Goal: Answer question/provide support: Ask a question

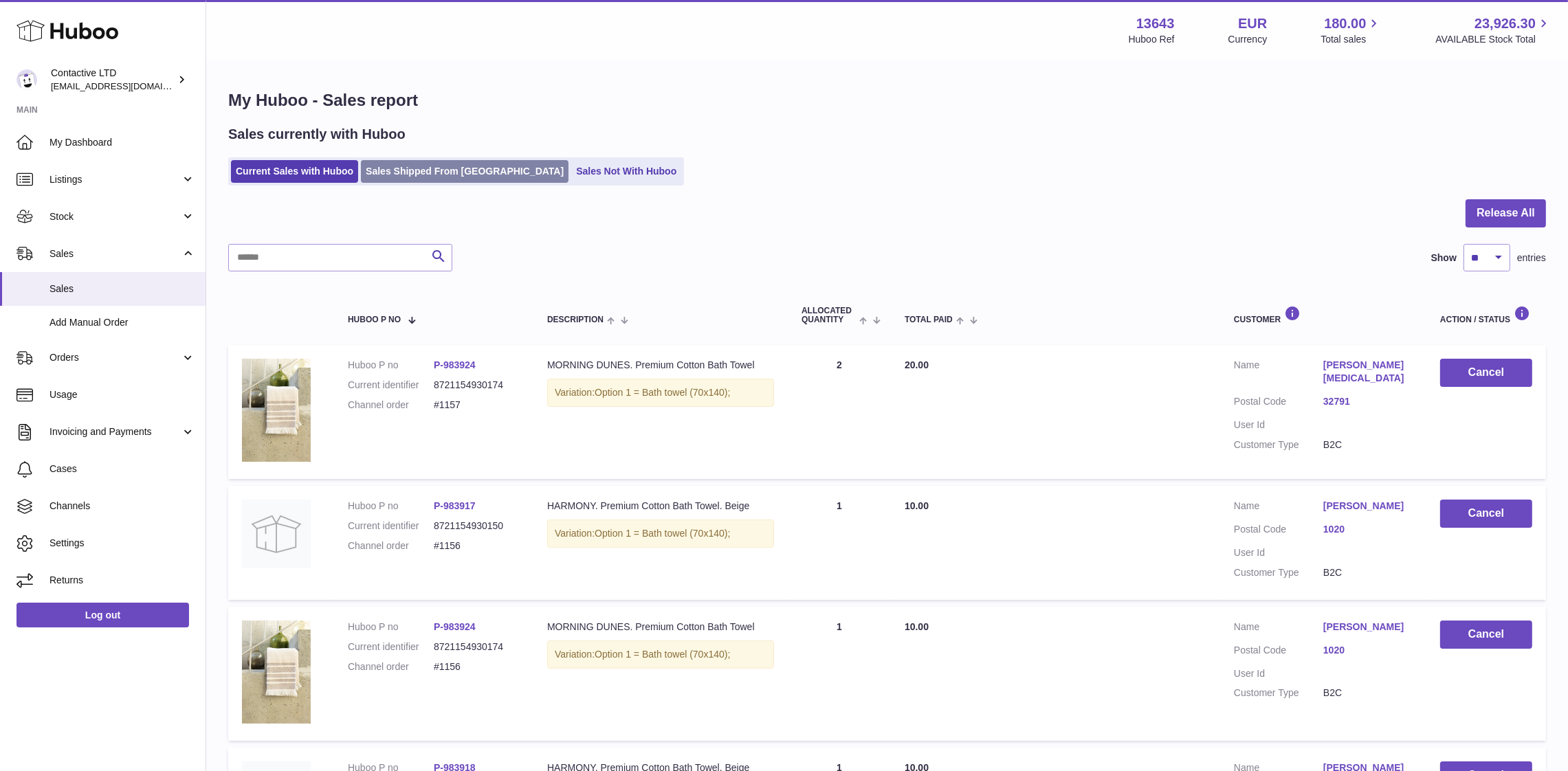
click at [422, 176] on link "Sales Shipped From Huboo" at bounding box center [464, 171] width 208 height 23
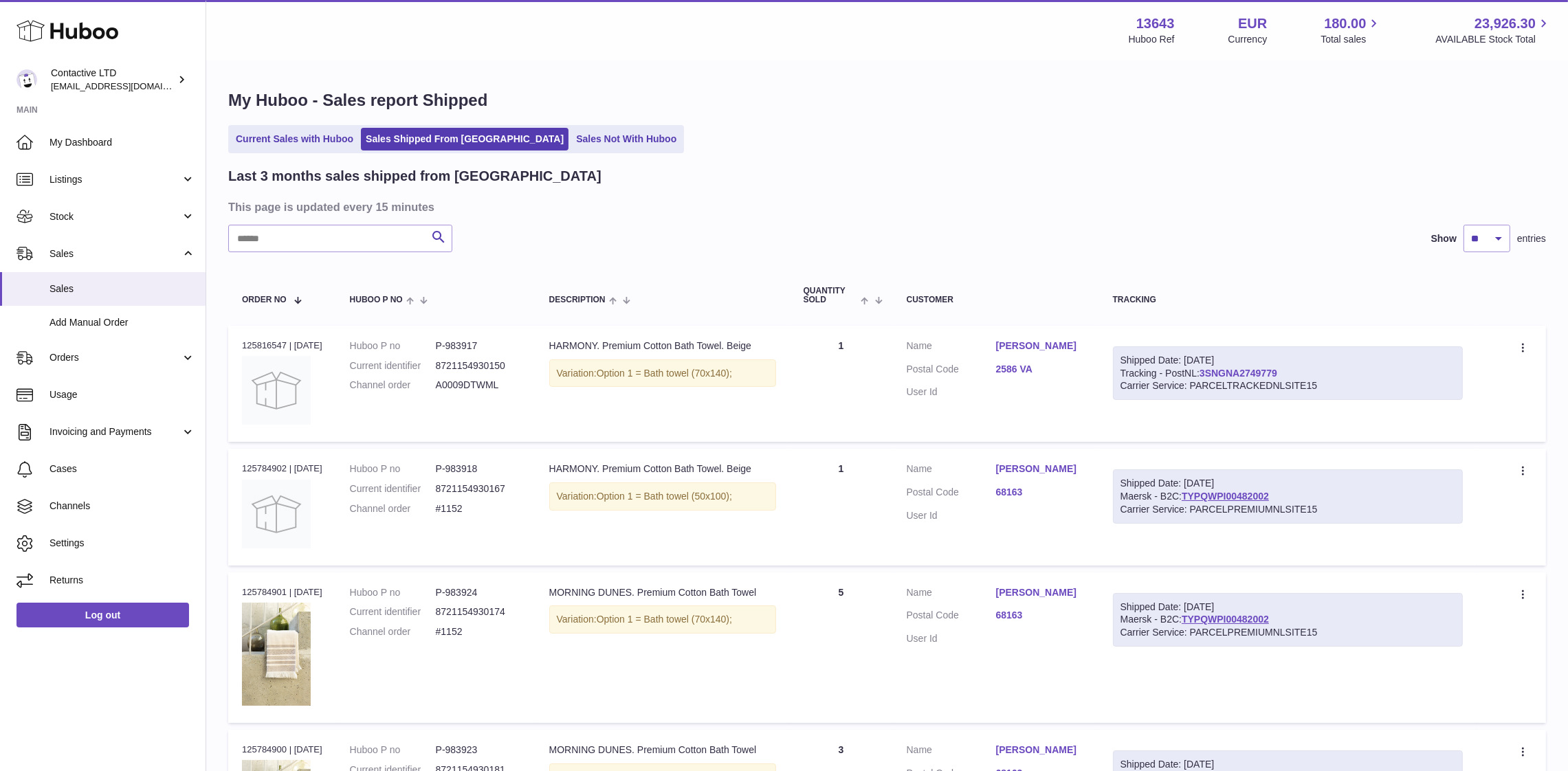
click at [1240, 369] on link "3SNGNA2749779" at bounding box center [1239, 373] width 78 height 11
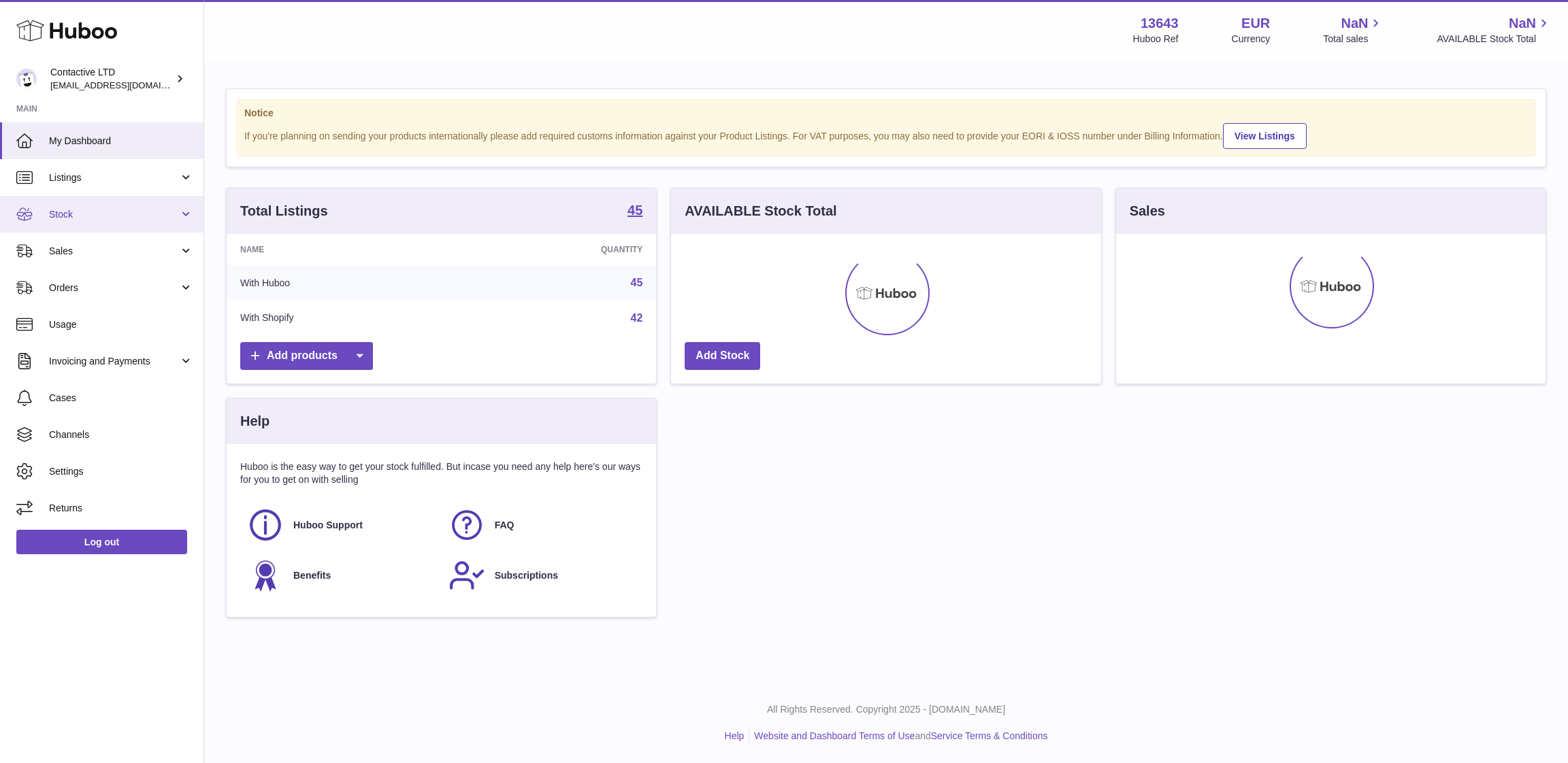
click at [82, 203] on link "Stock" at bounding box center [102, 213] width 203 height 36
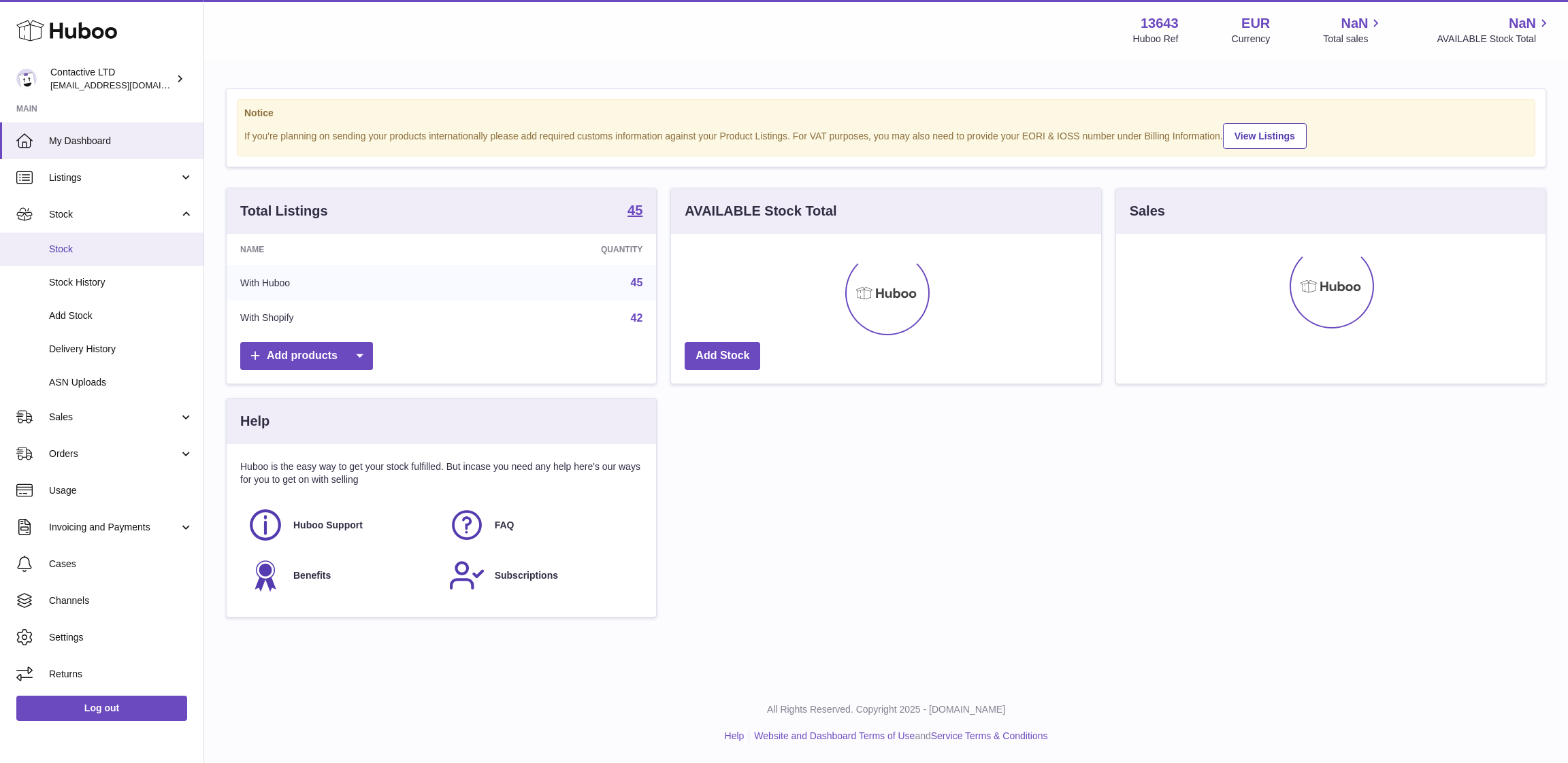
click at [95, 240] on link "Stock" at bounding box center [102, 249] width 203 height 33
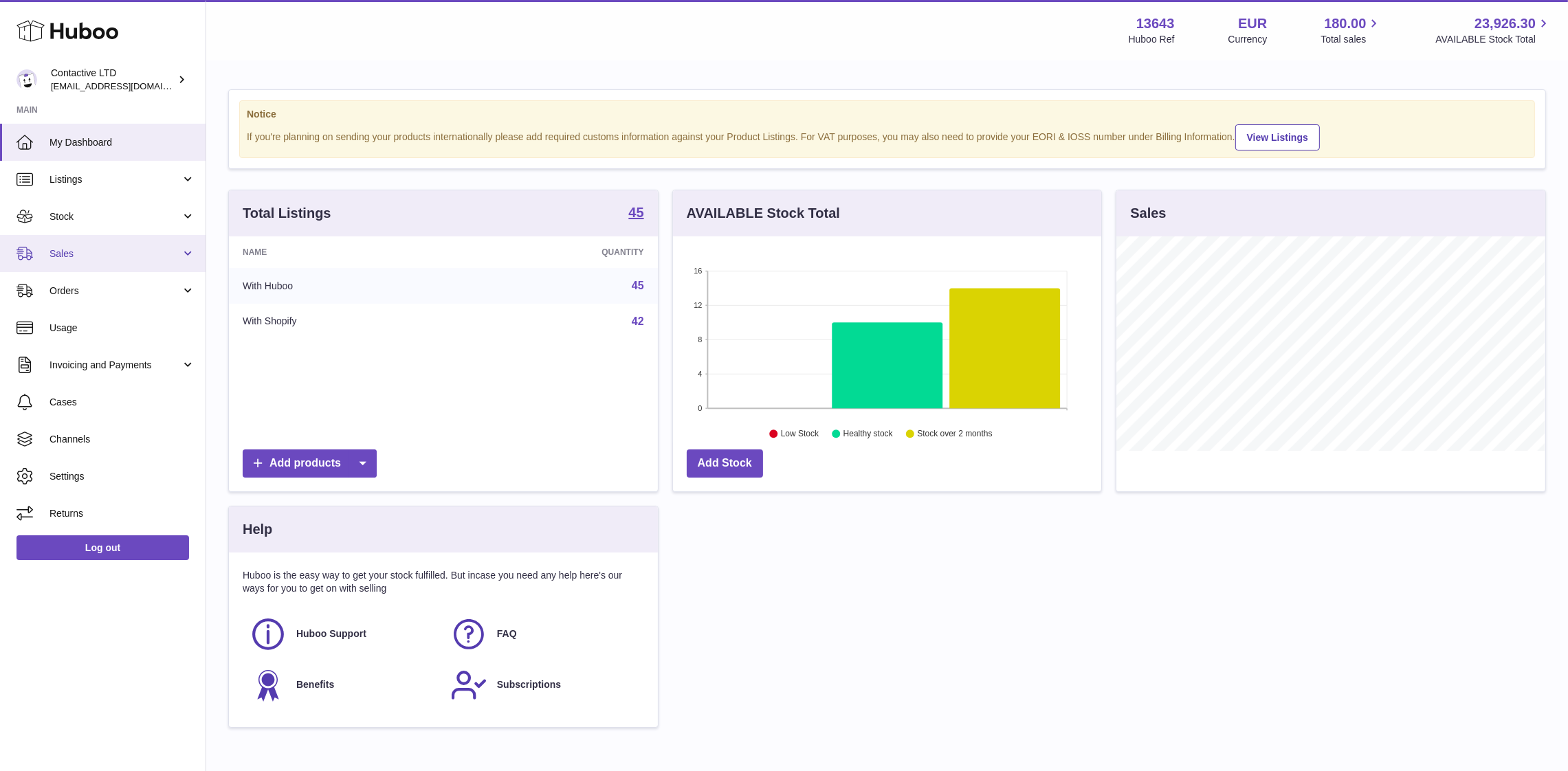
scroll to position [214, 429]
click at [112, 250] on span "Sales" at bounding box center [115, 254] width 131 height 13
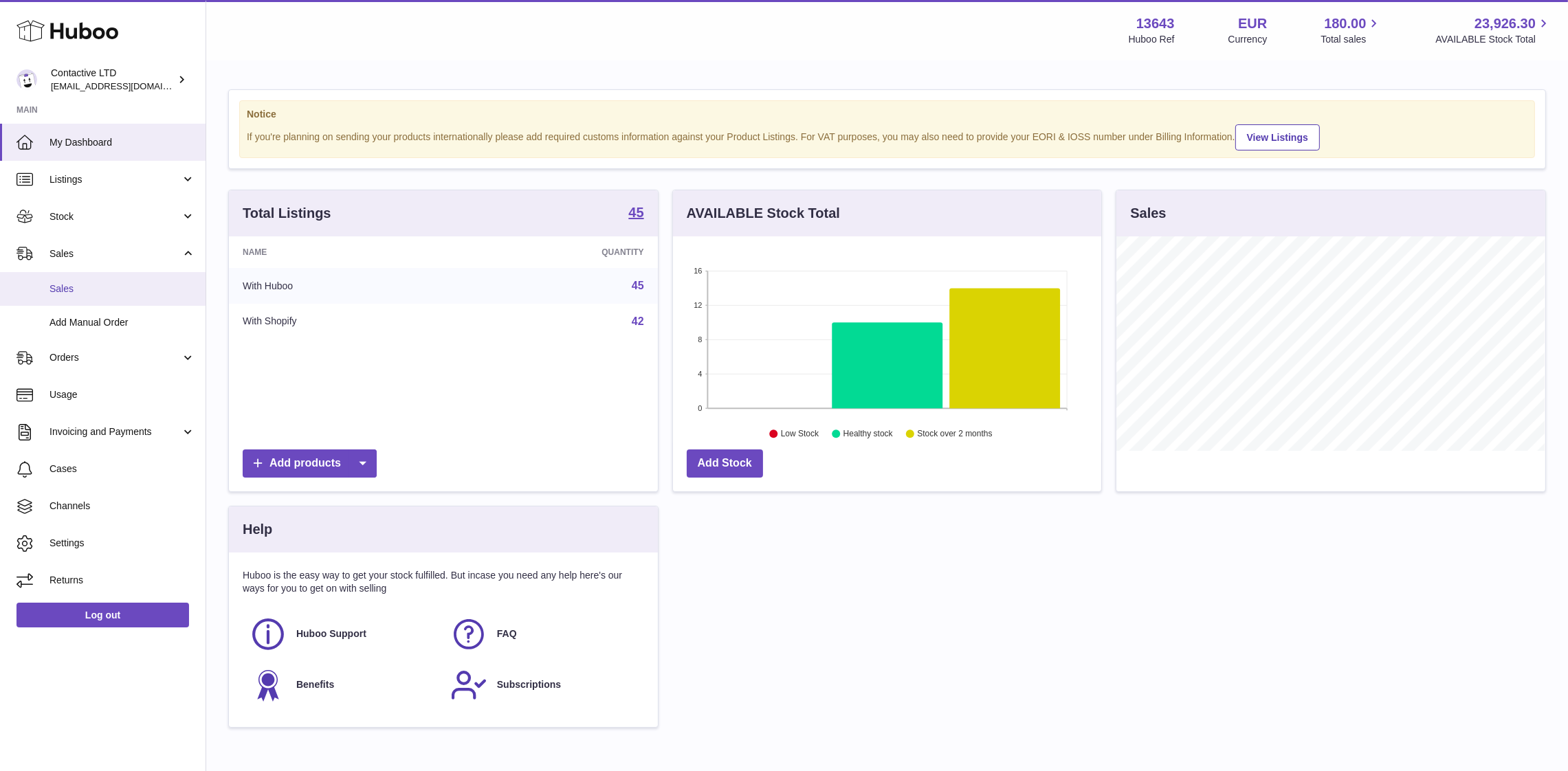
click at [115, 283] on span "Sales" at bounding box center [122, 289] width 146 height 13
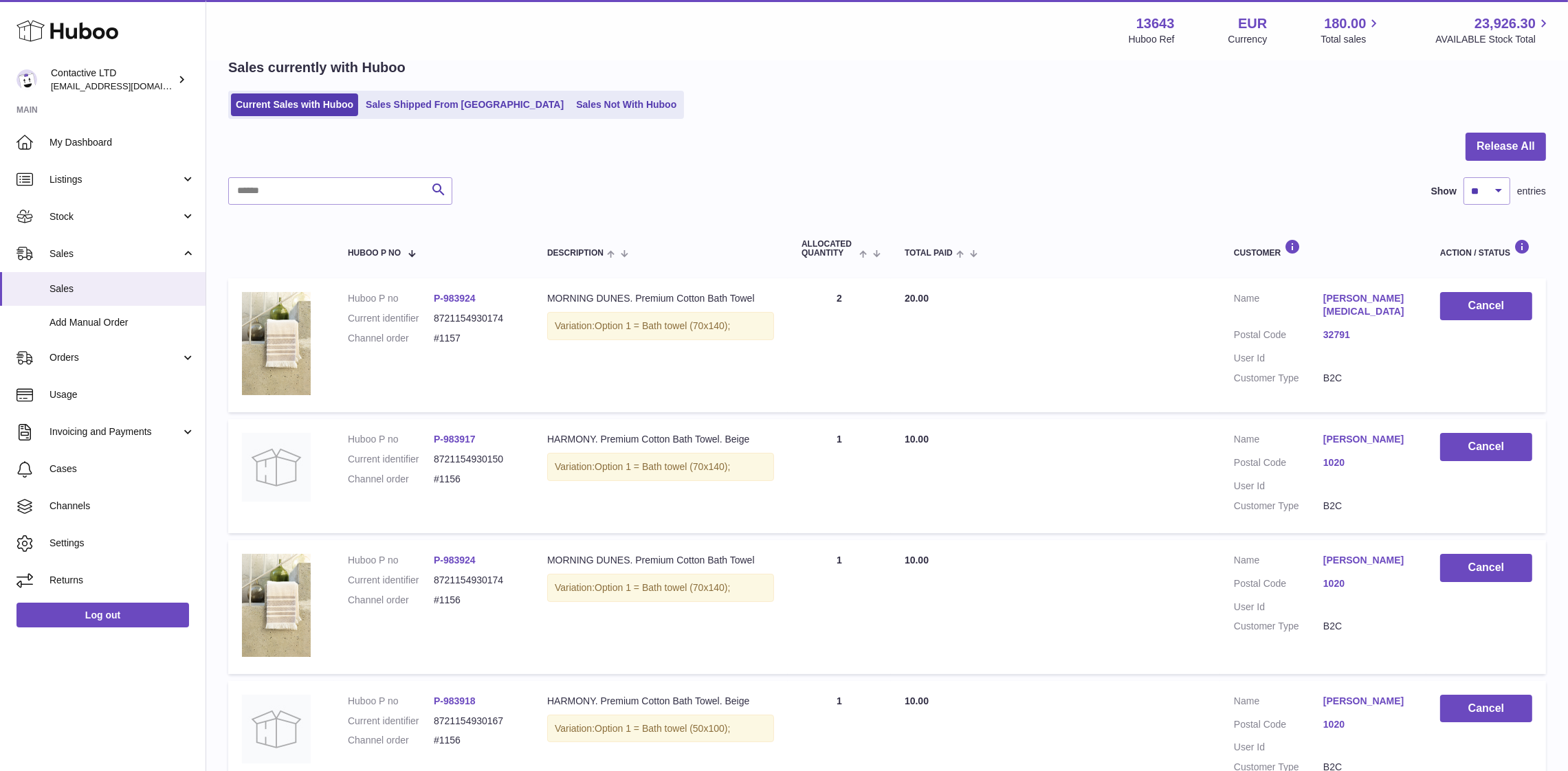
scroll to position [64, 0]
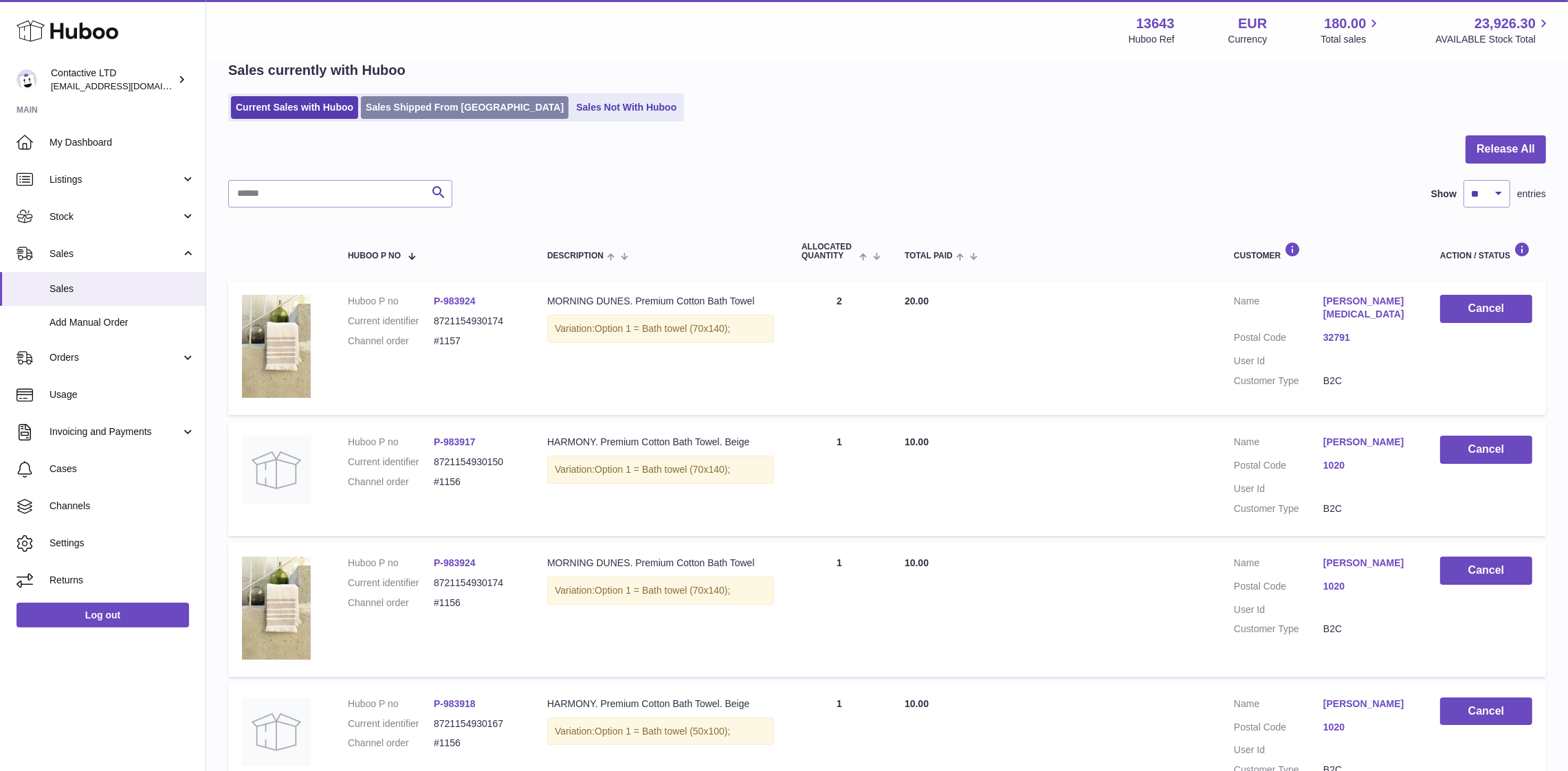
click at [431, 110] on link "Sales Shipped From [GEOGRAPHIC_DATA]" at bounding box center [464, 107] width 208 height 23
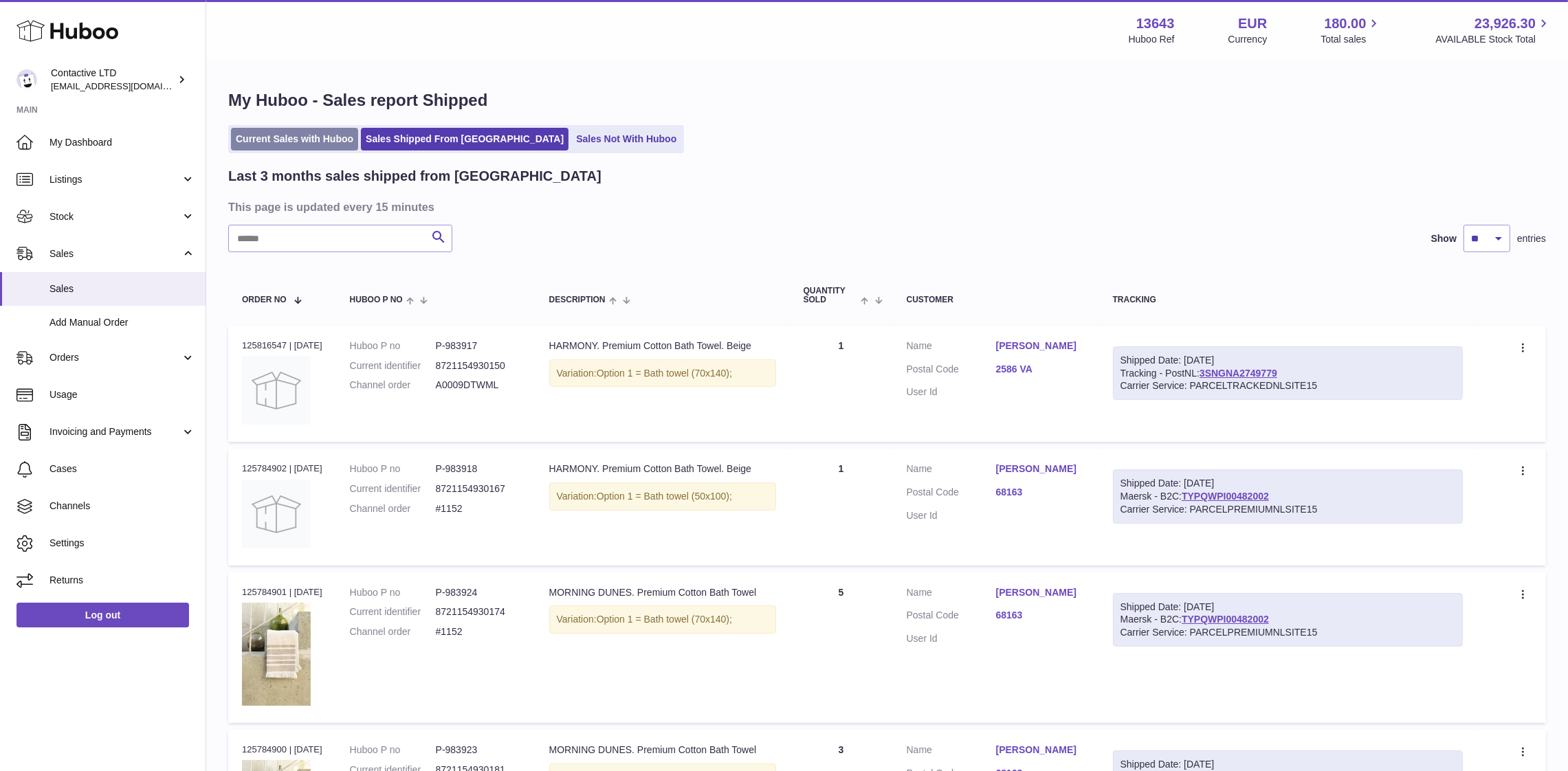
click at [292, 129] on link "Current Sales with Huboo" at bounding box center [295, 139] width 127 height 23
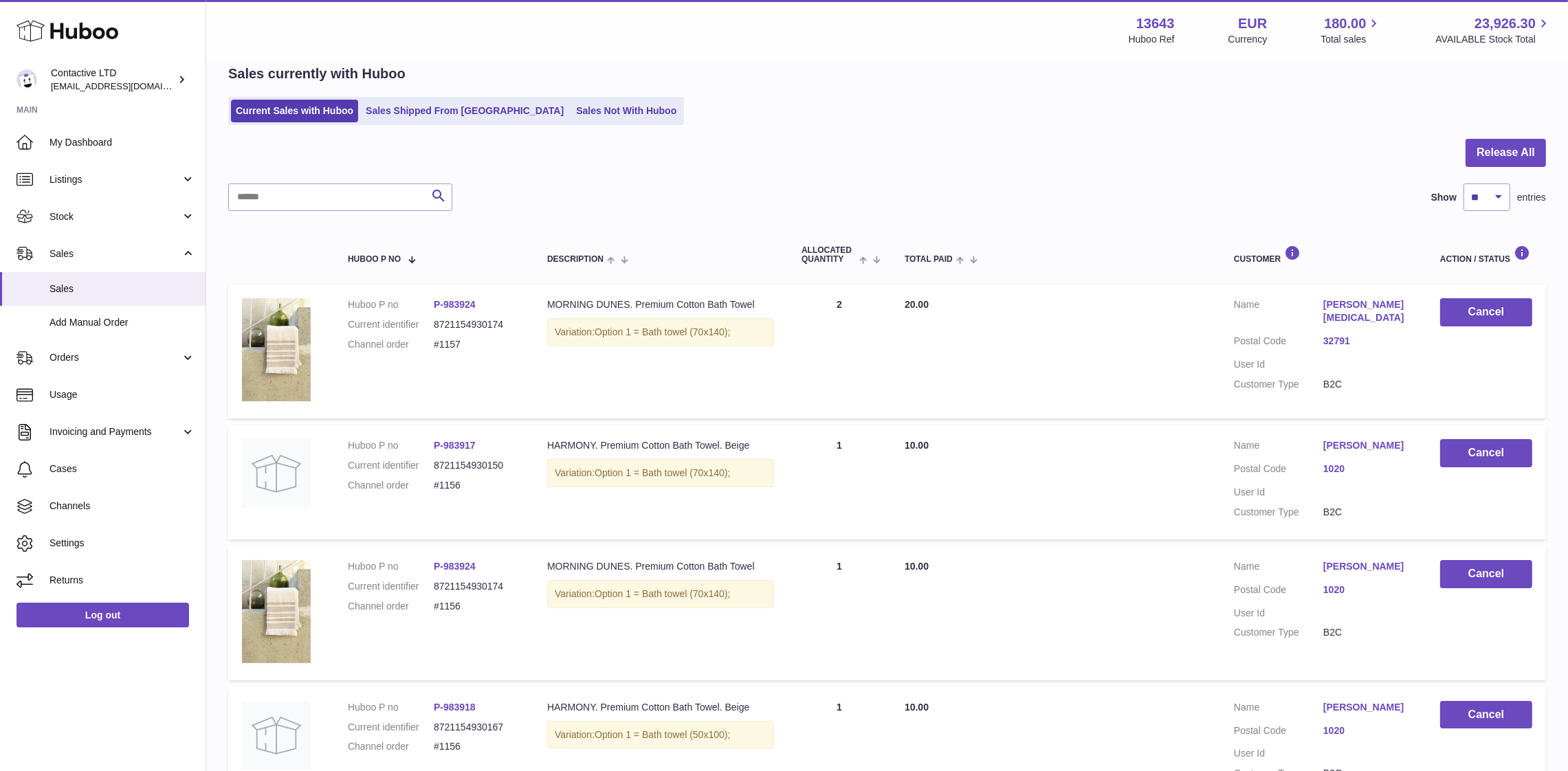
scroll to position [1040, 0]
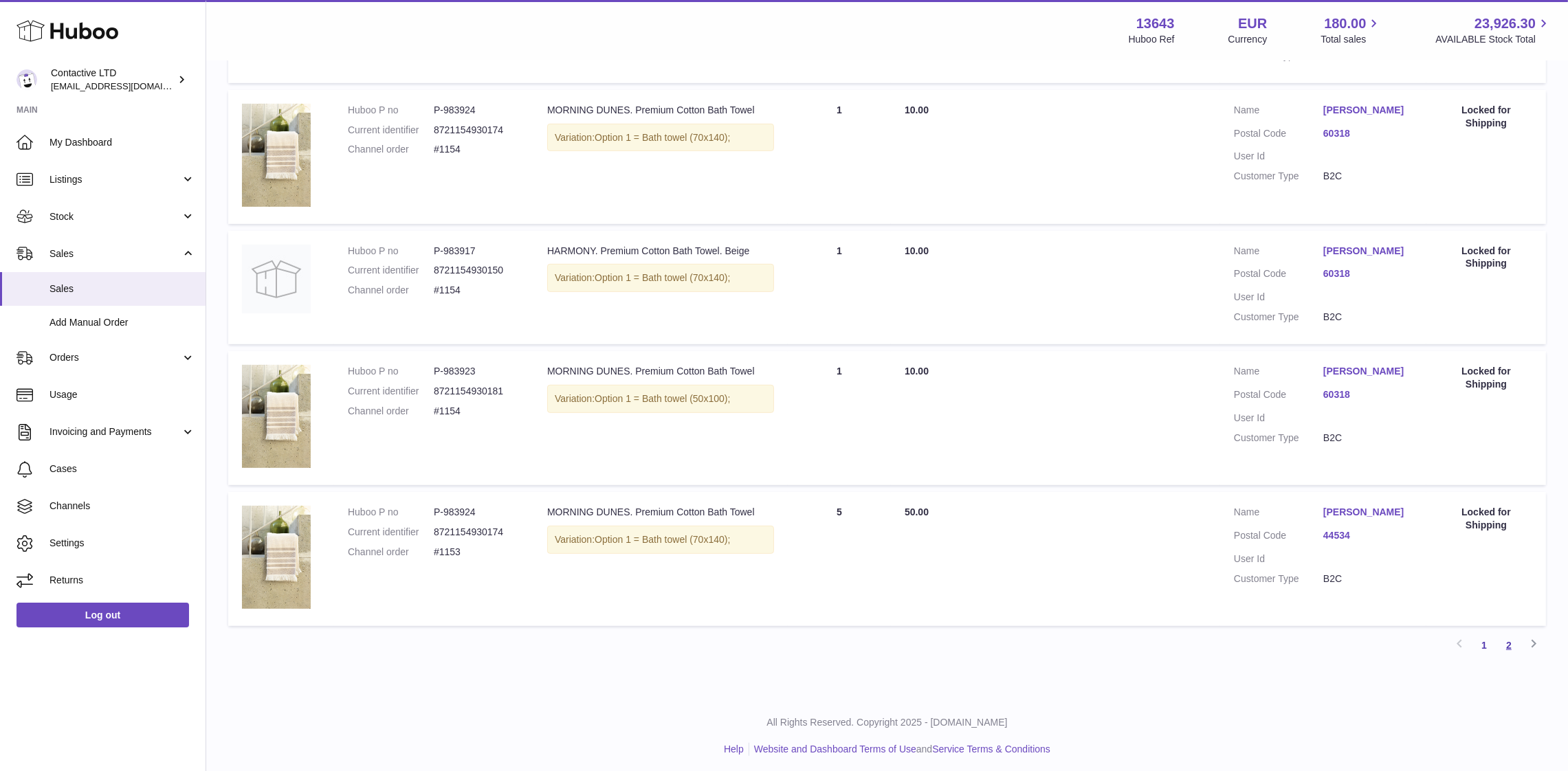
click at [1512, 638] on link "2" at bounding box center [1509, 646] width 25 height 25
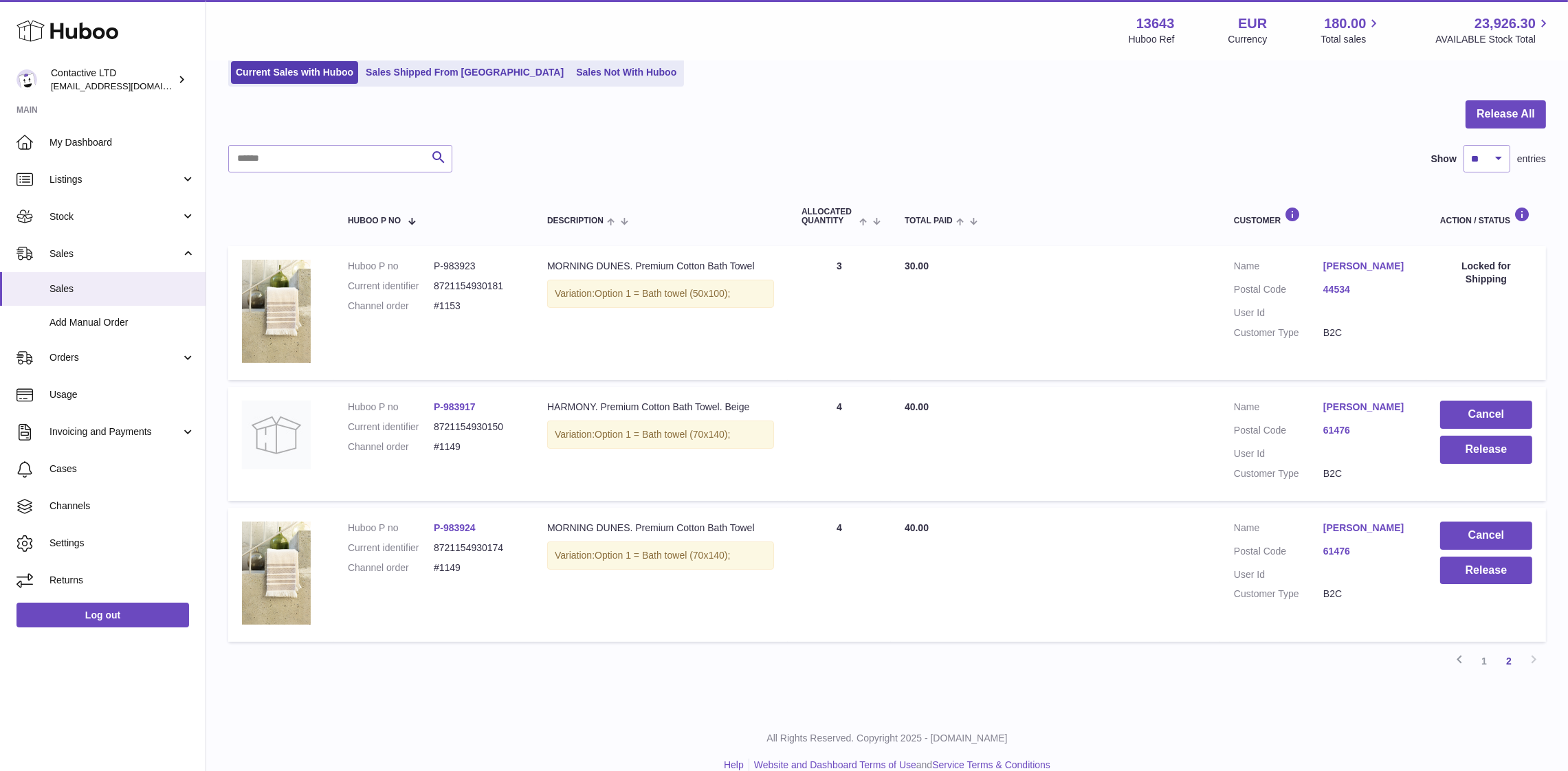
scroll to position [118, 0]
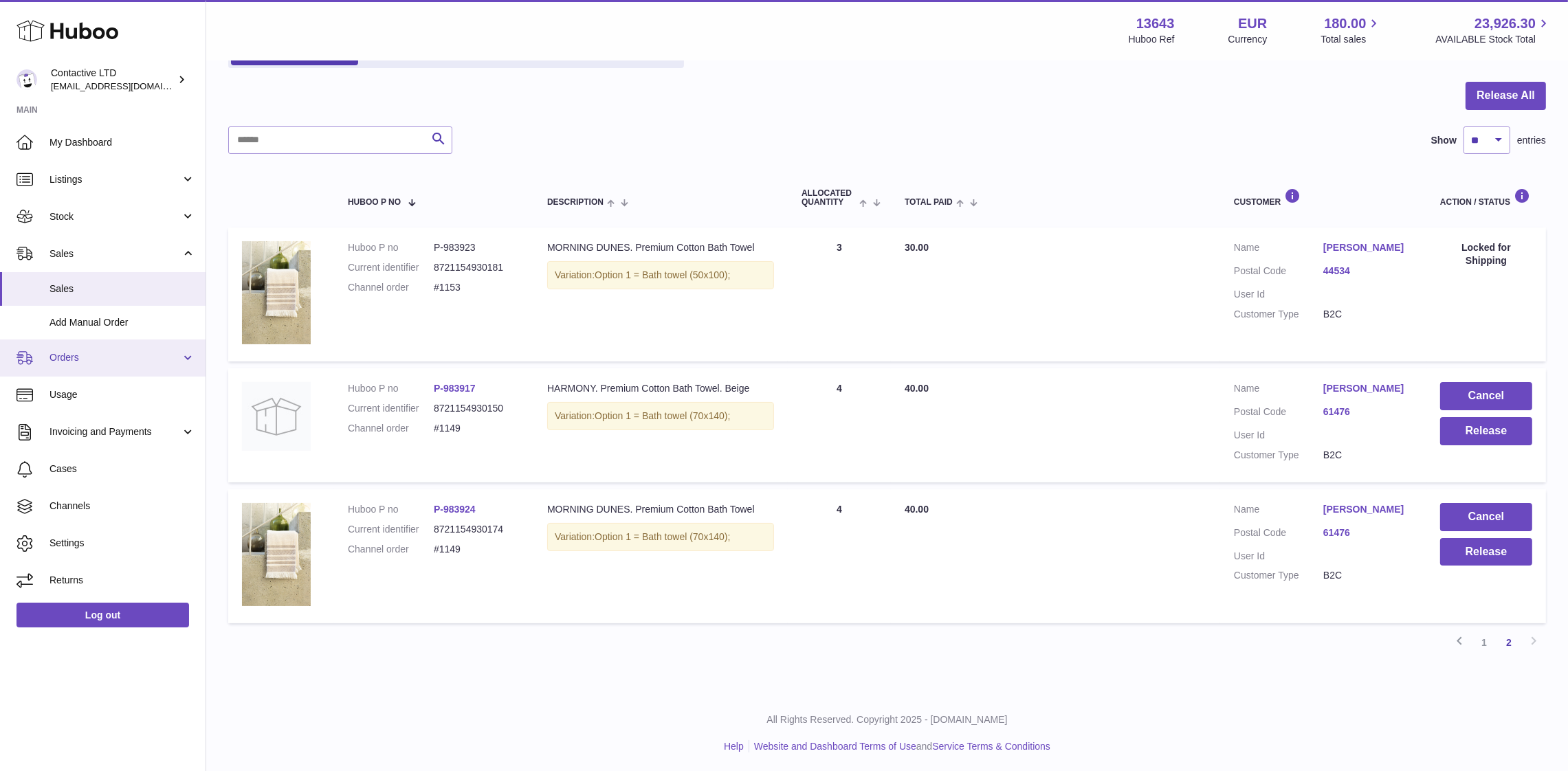
click at [73, 348] on link "Orders" at bounding box center [103, 358] width 206 height 37
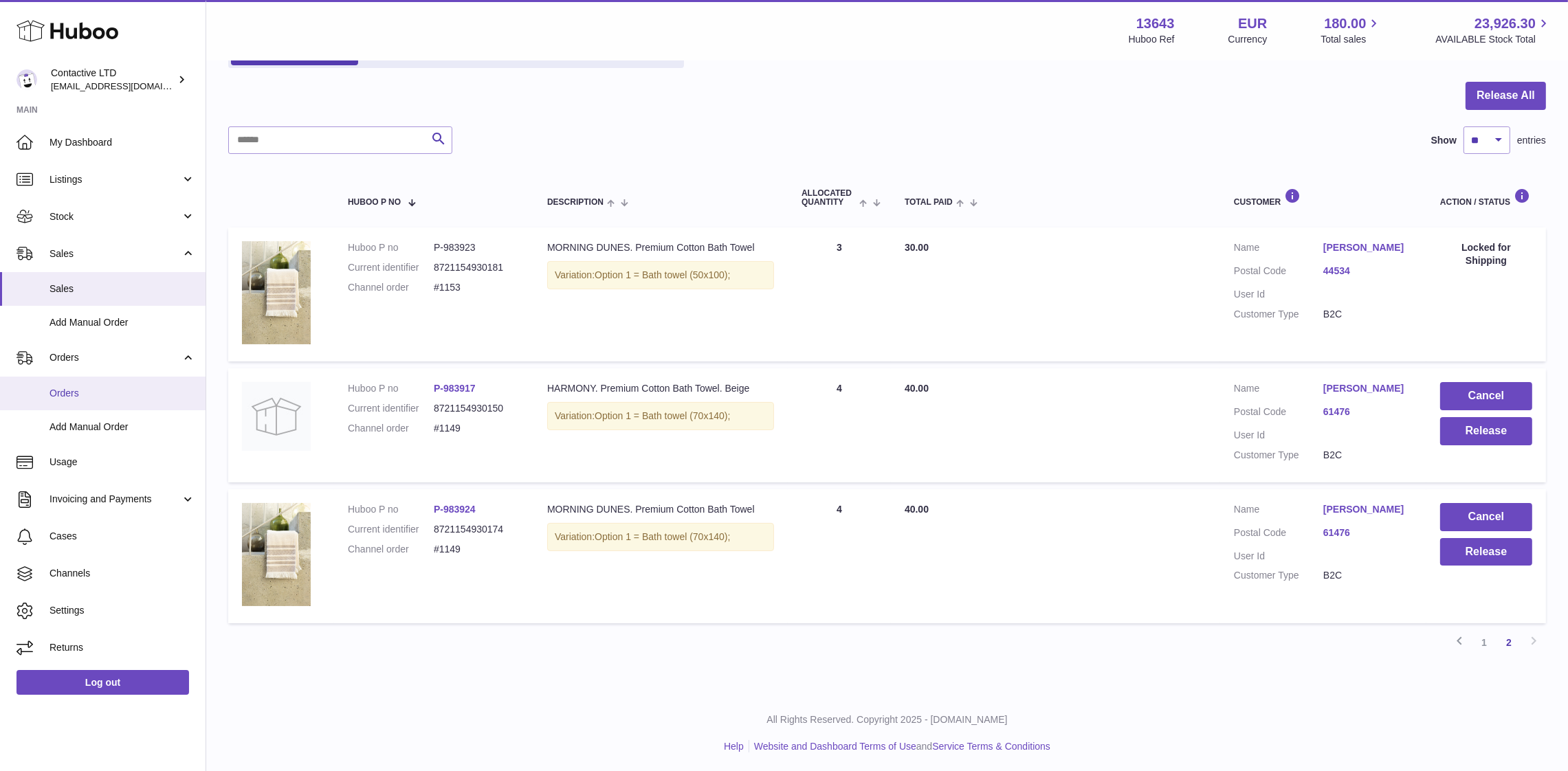
click at [92, 391] on span "Orders" at bounding box center [122, 394] width 146 height 13
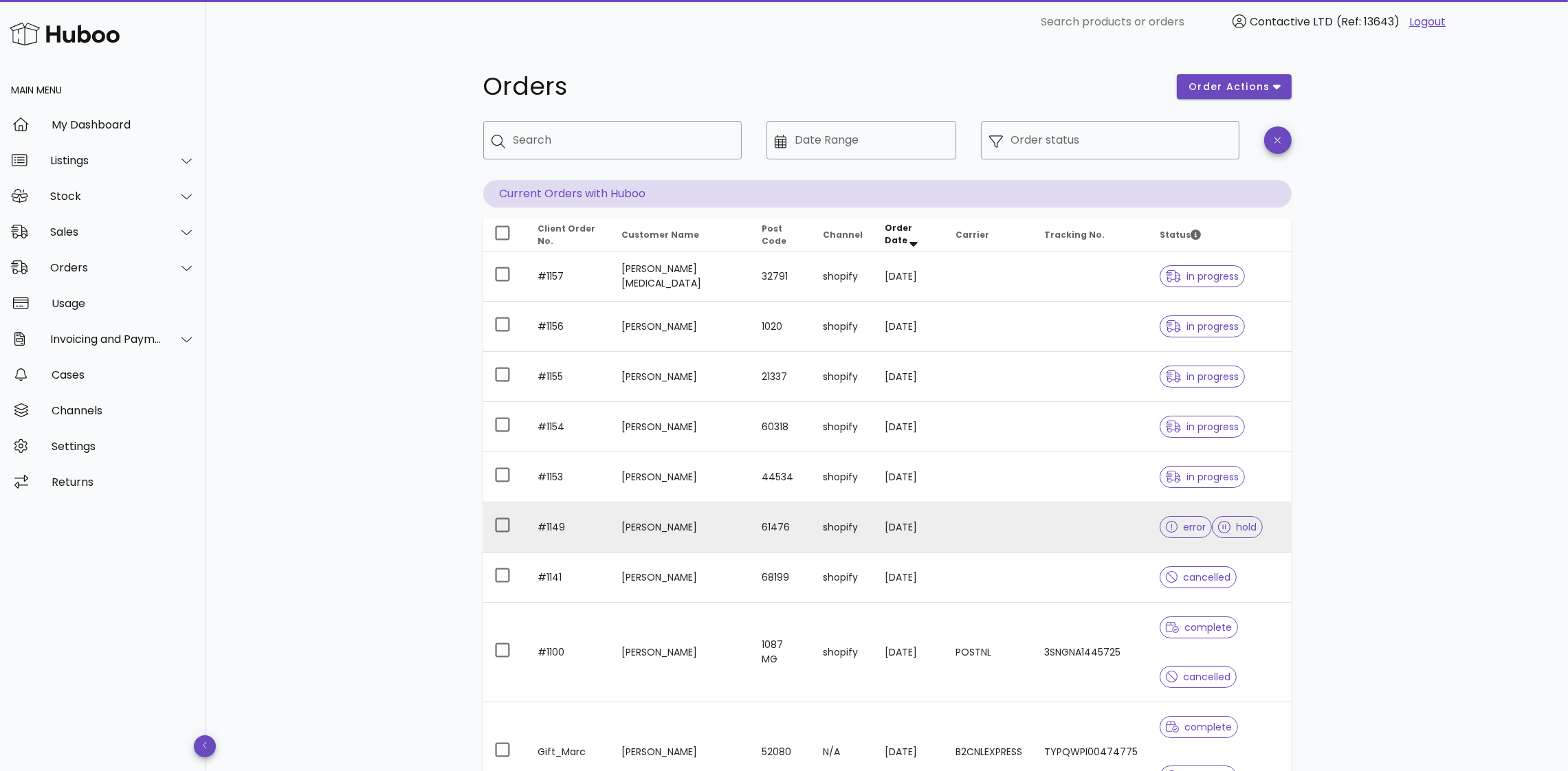
click at [1053, 543] on td at bounding box center [1090, 528] width 115 height 50
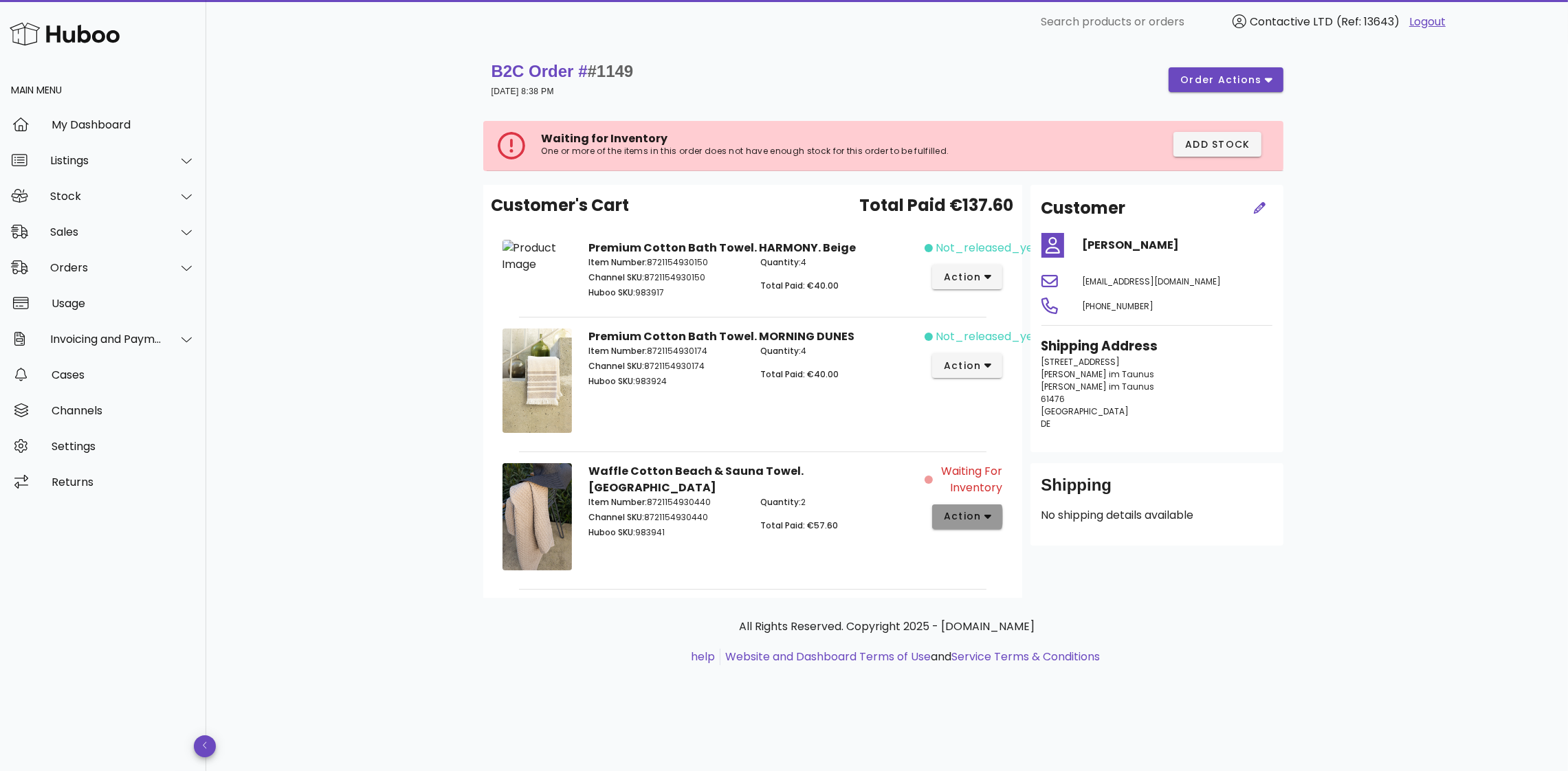
click at [958, 526] on button "action" at bounding box center [968, 517] width 71 height 25
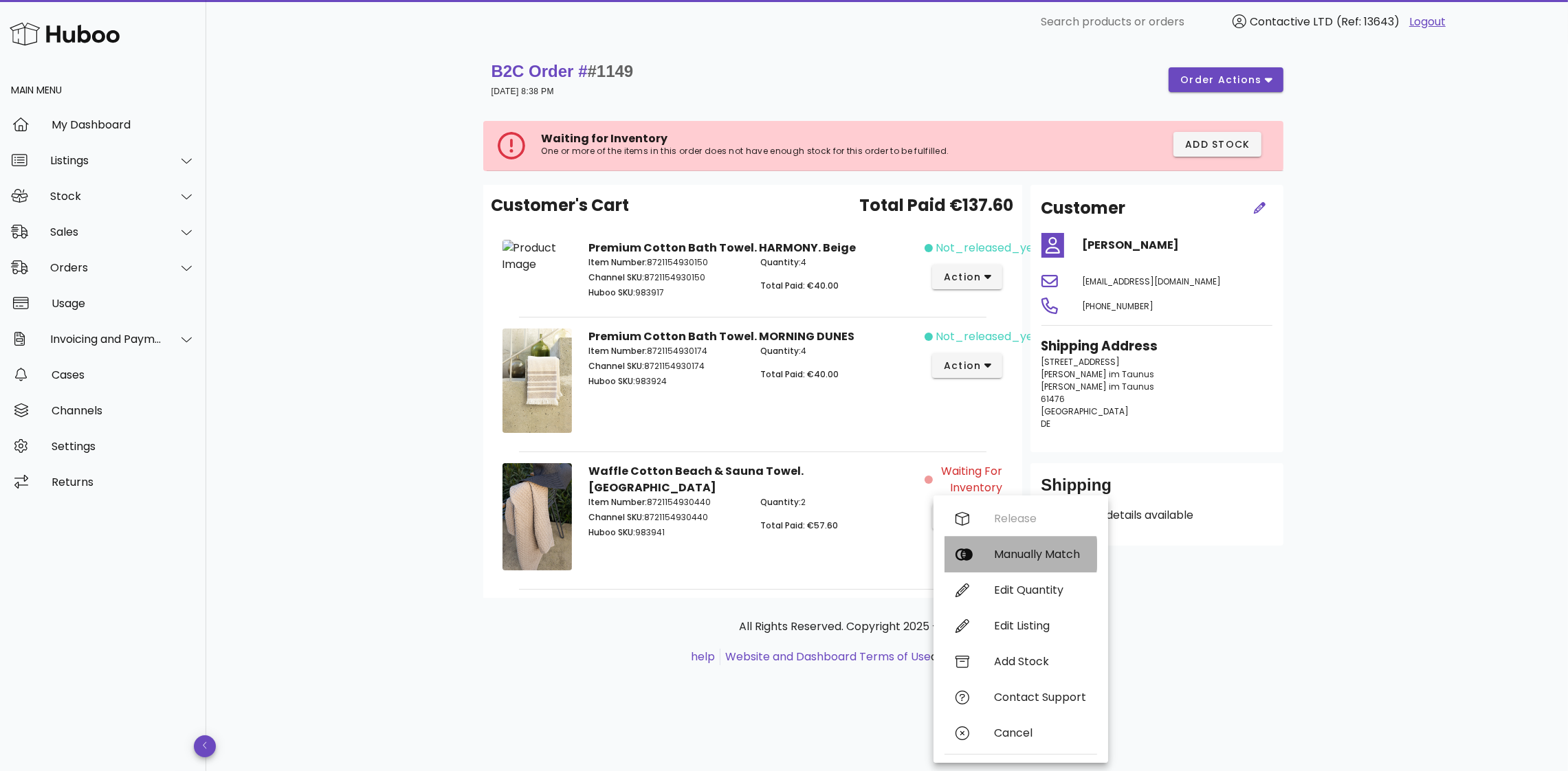
click at [991, 562] on div "Manually Match" at bounding box center [1020, 555] width 153 height 36
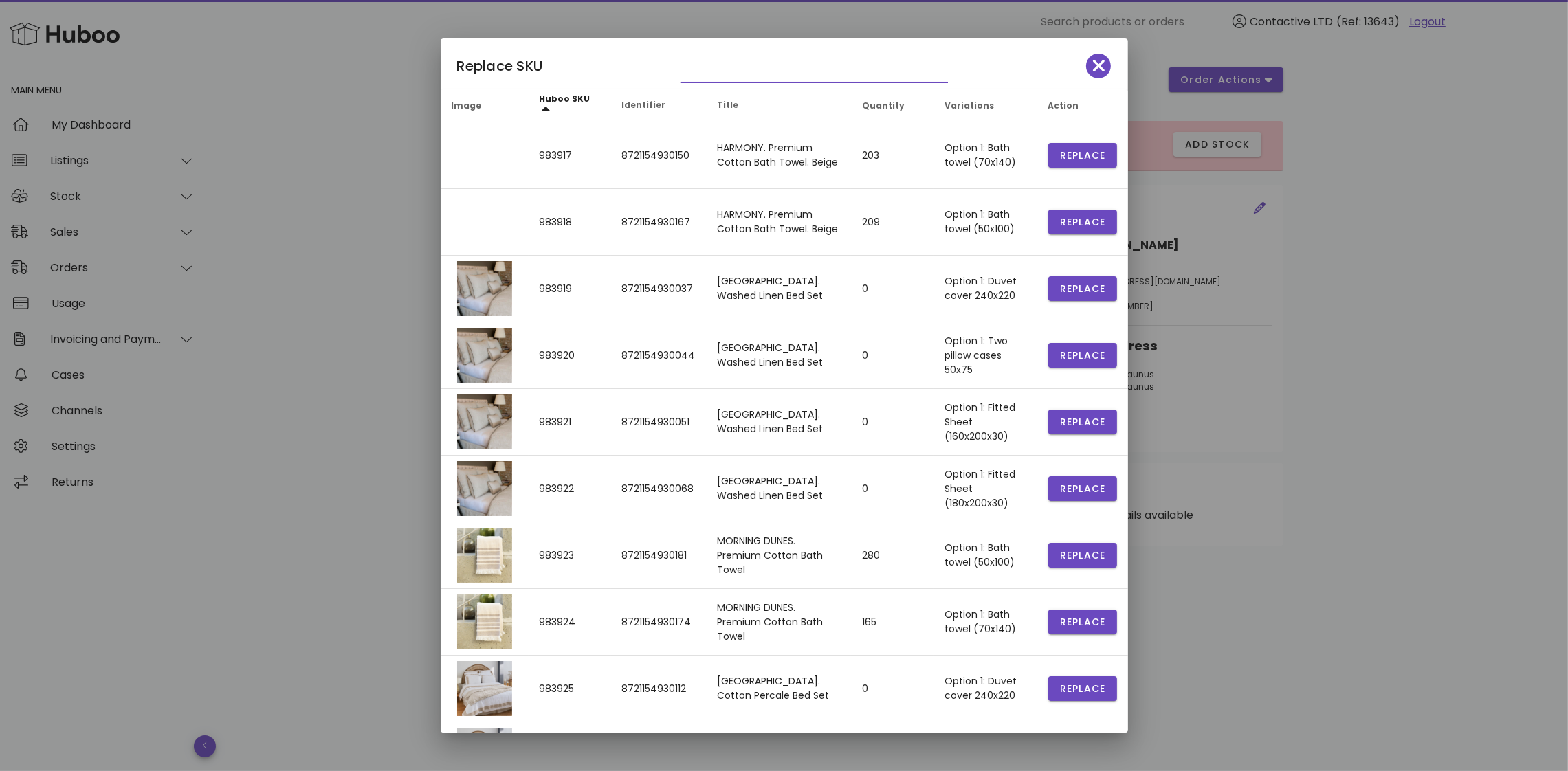
click at [746, 71] on input "text" at bounding box center [805, 71] width 248 height 22
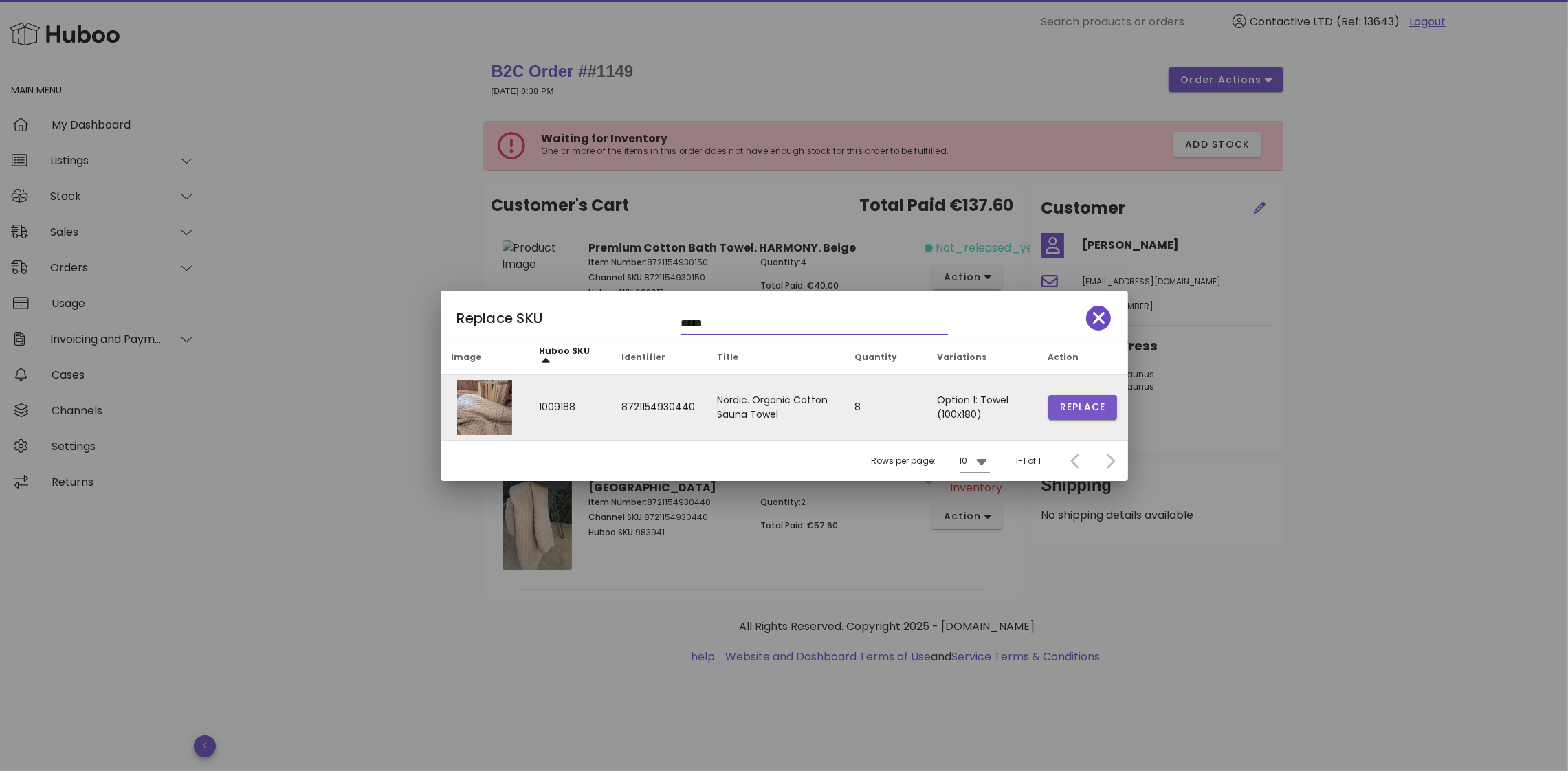
type input "*****"
click at [1082, 402] on span "Replace" at bounding box center [1083, 407] width 47 height 14
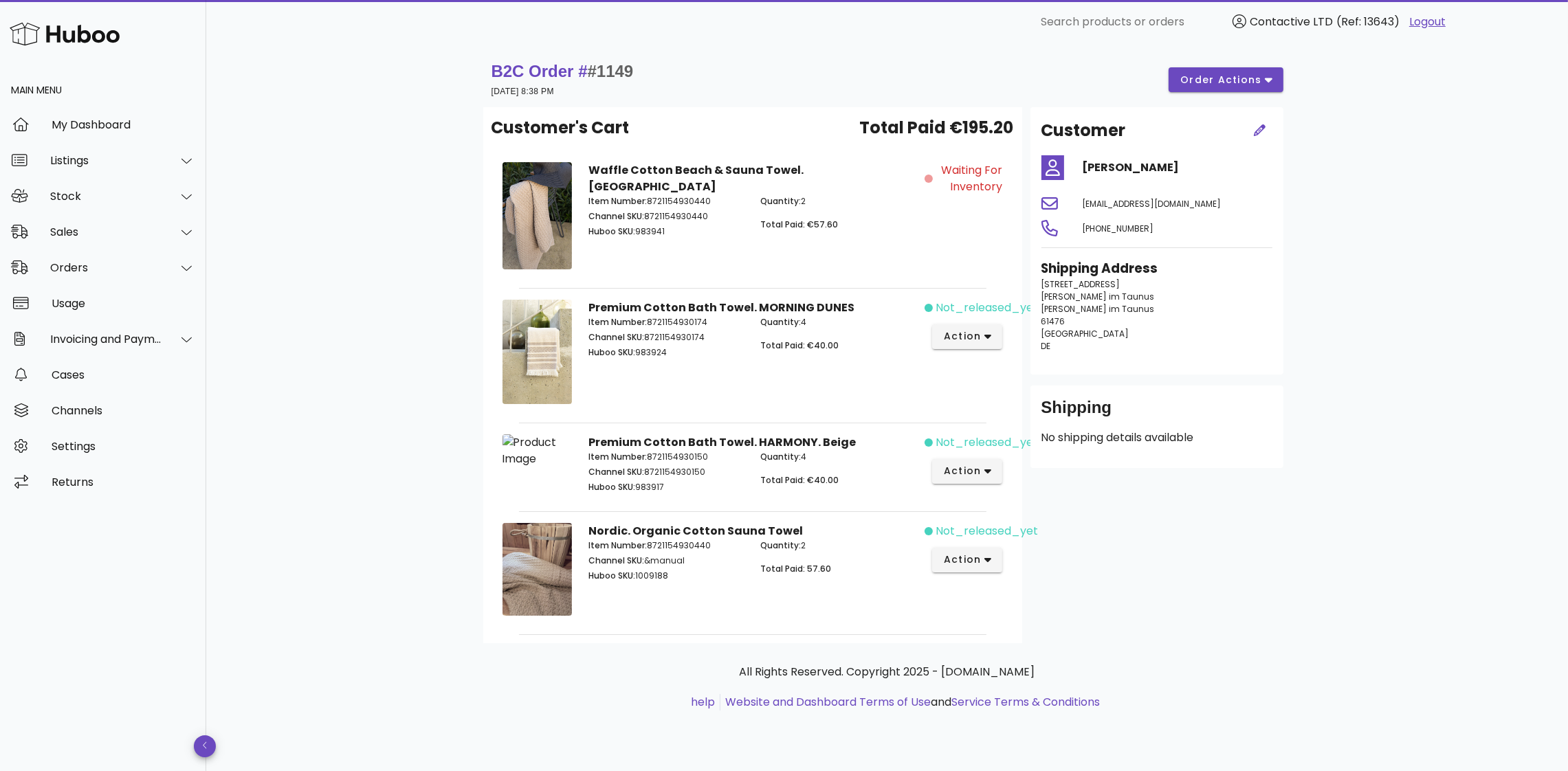
click at [955, 158] on div "Waiting for Inventory" at bounding box center [968, 218] width 86 height 129
click at [549, 234] on img at bounding box center [537, 216] width 70 height 107
click at [1215, 71] on button "order actions" at bounding box center [1226, 80] width 115 height 25
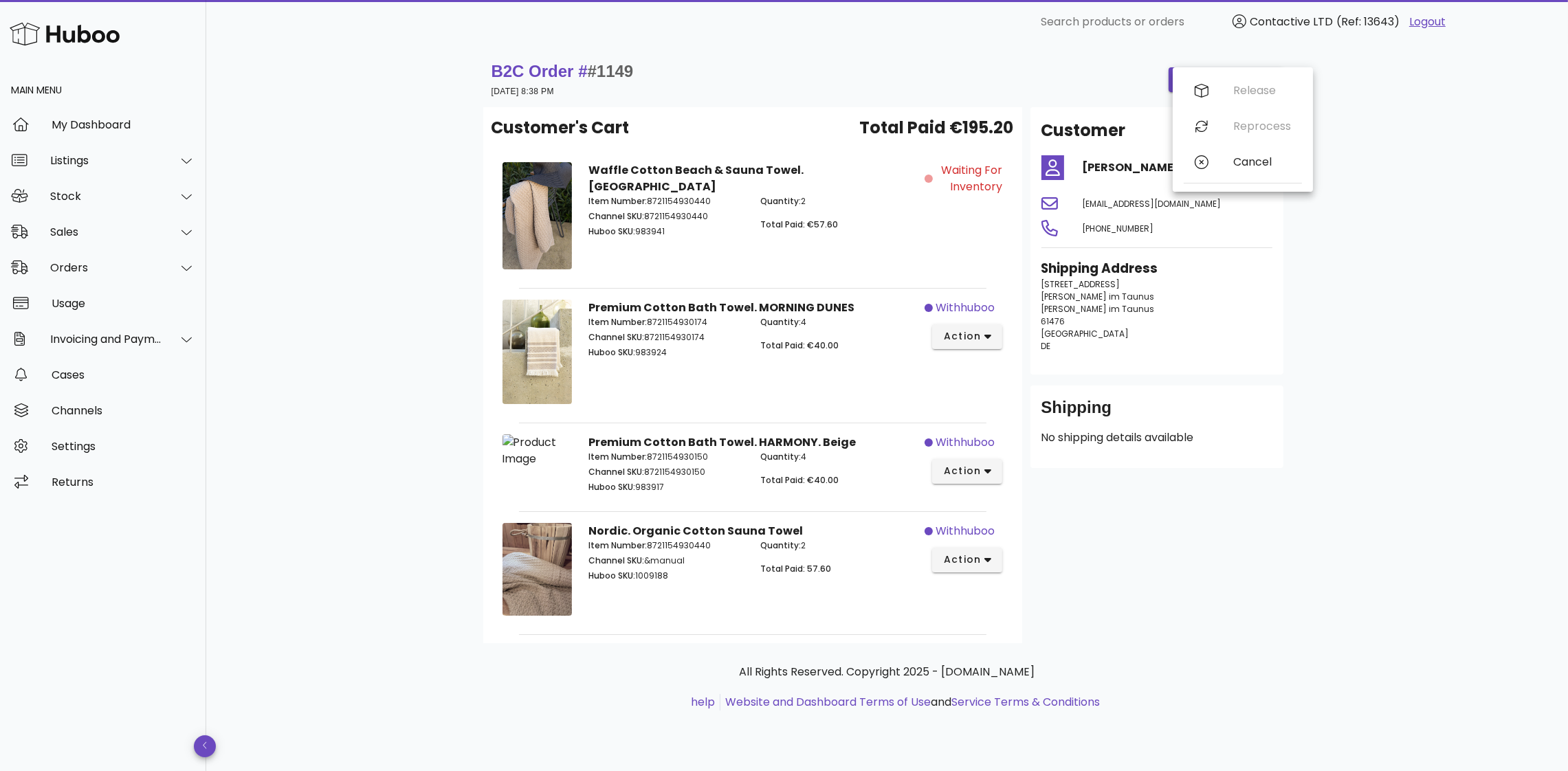
click at [1443, 143] on div "B2C Order # #1149 01 October 2025 at 8:38 PM order actions Customer's Cart Tota…" at bounding box center [887, 407] width 1362 height 727
click at [82, 185] on div "Stock" at bounding box center [103, 196] width 206 height 36
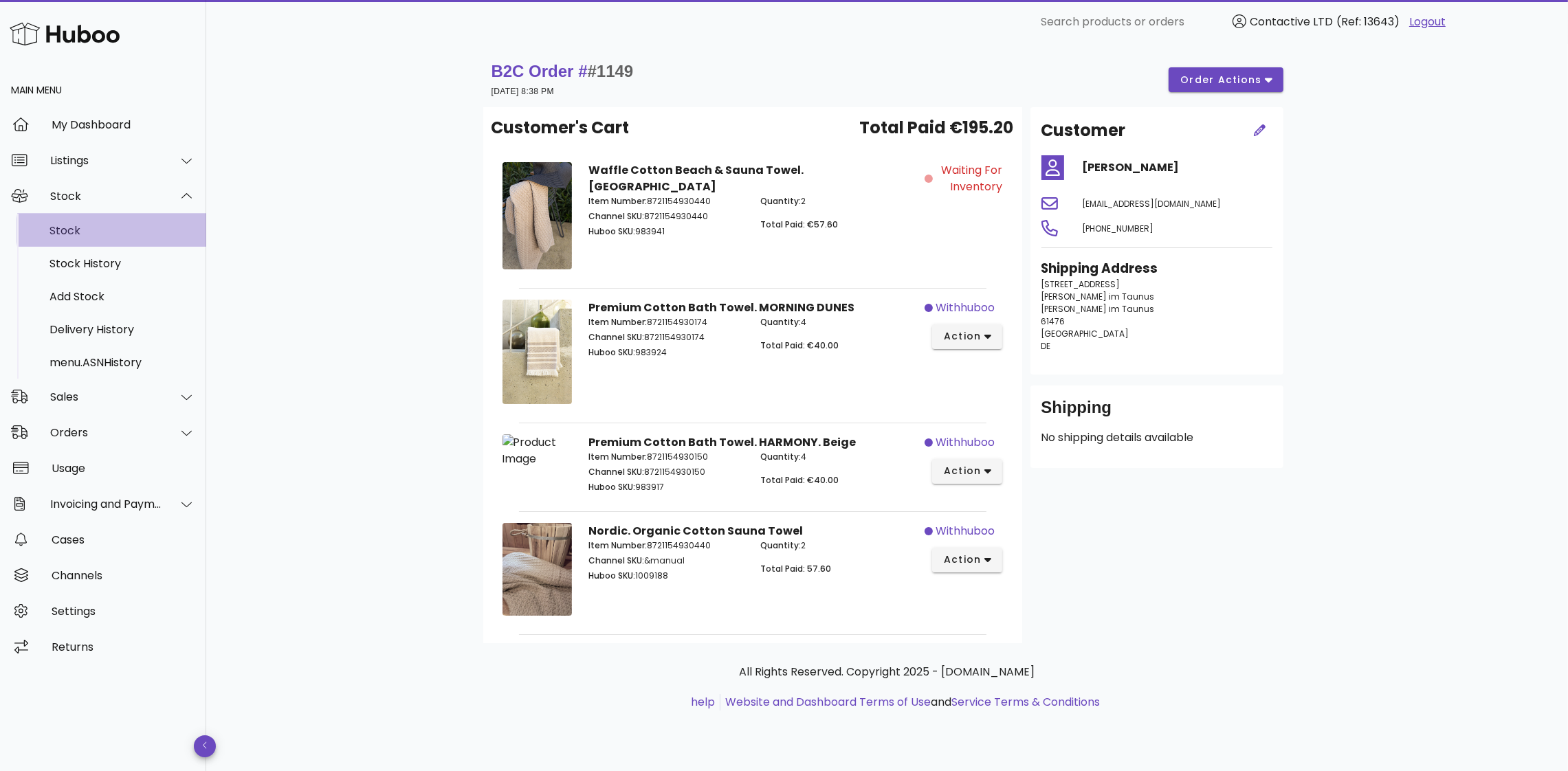
click at [102, 235] on div "Stock" at bounding box center [122, 231] width 146 height 13
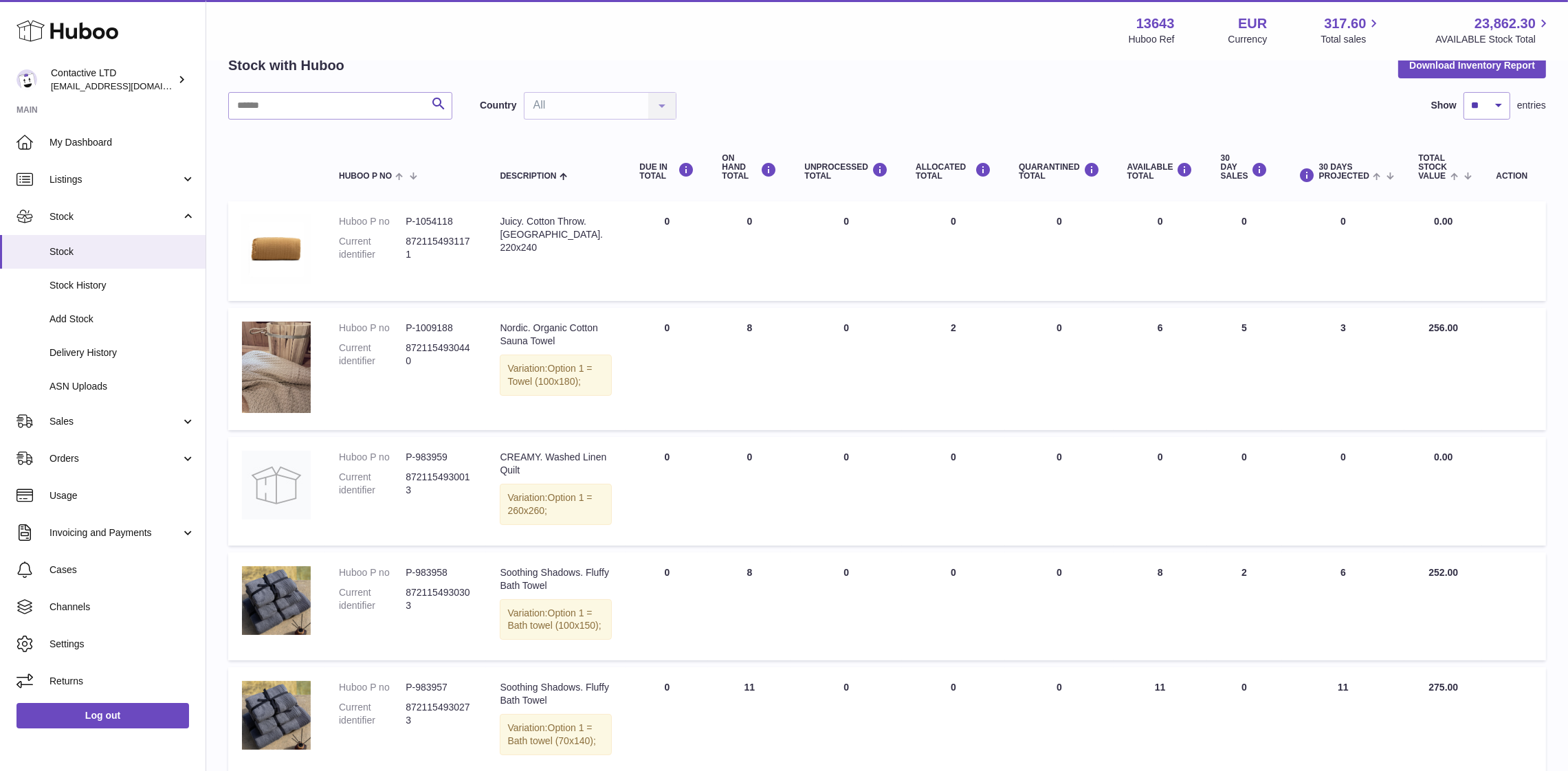
scroll to position [79, 0]
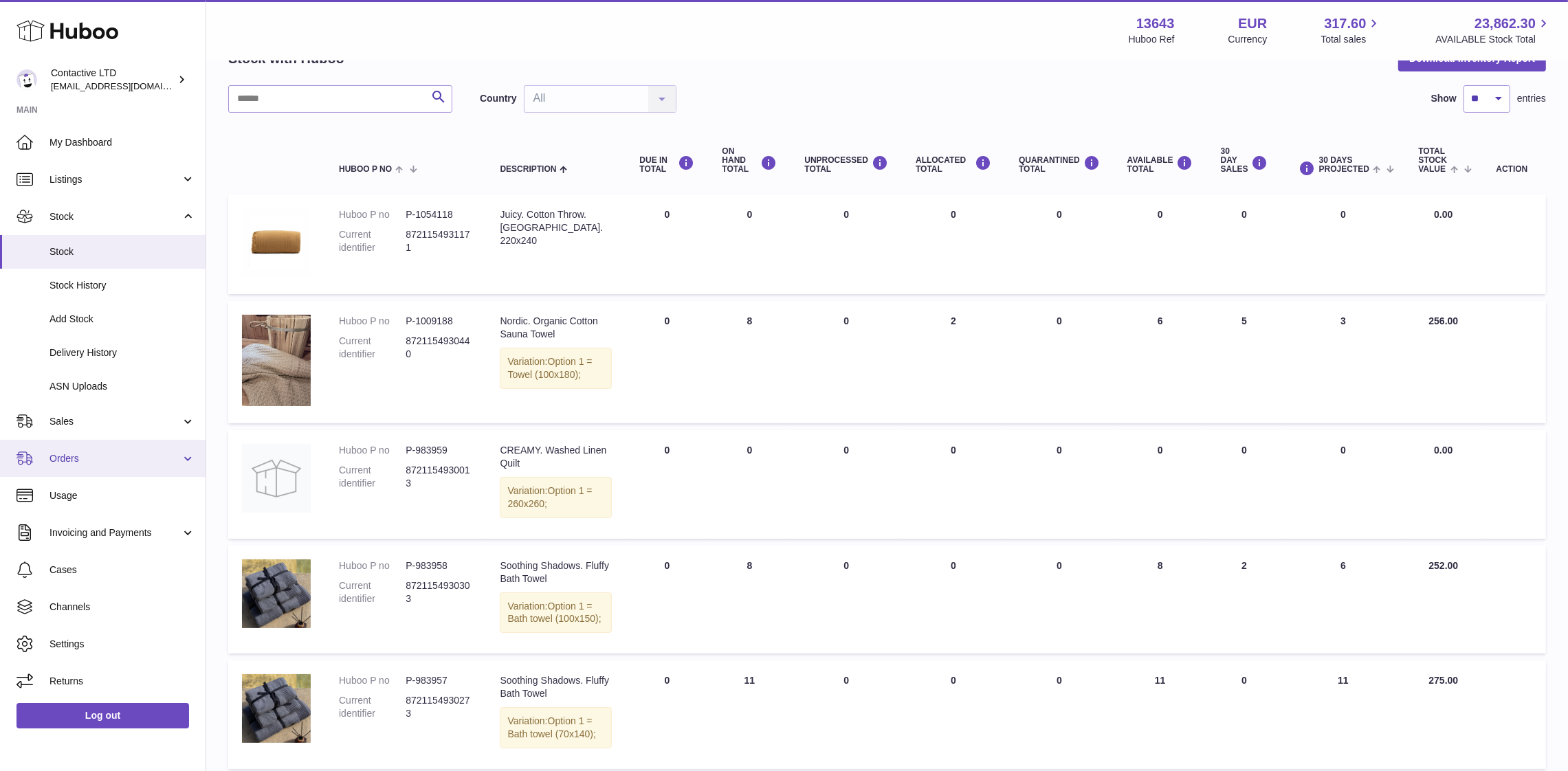
click at [105, 453] on span "Orders" at bounding box center [115, 459] width 131 height 13
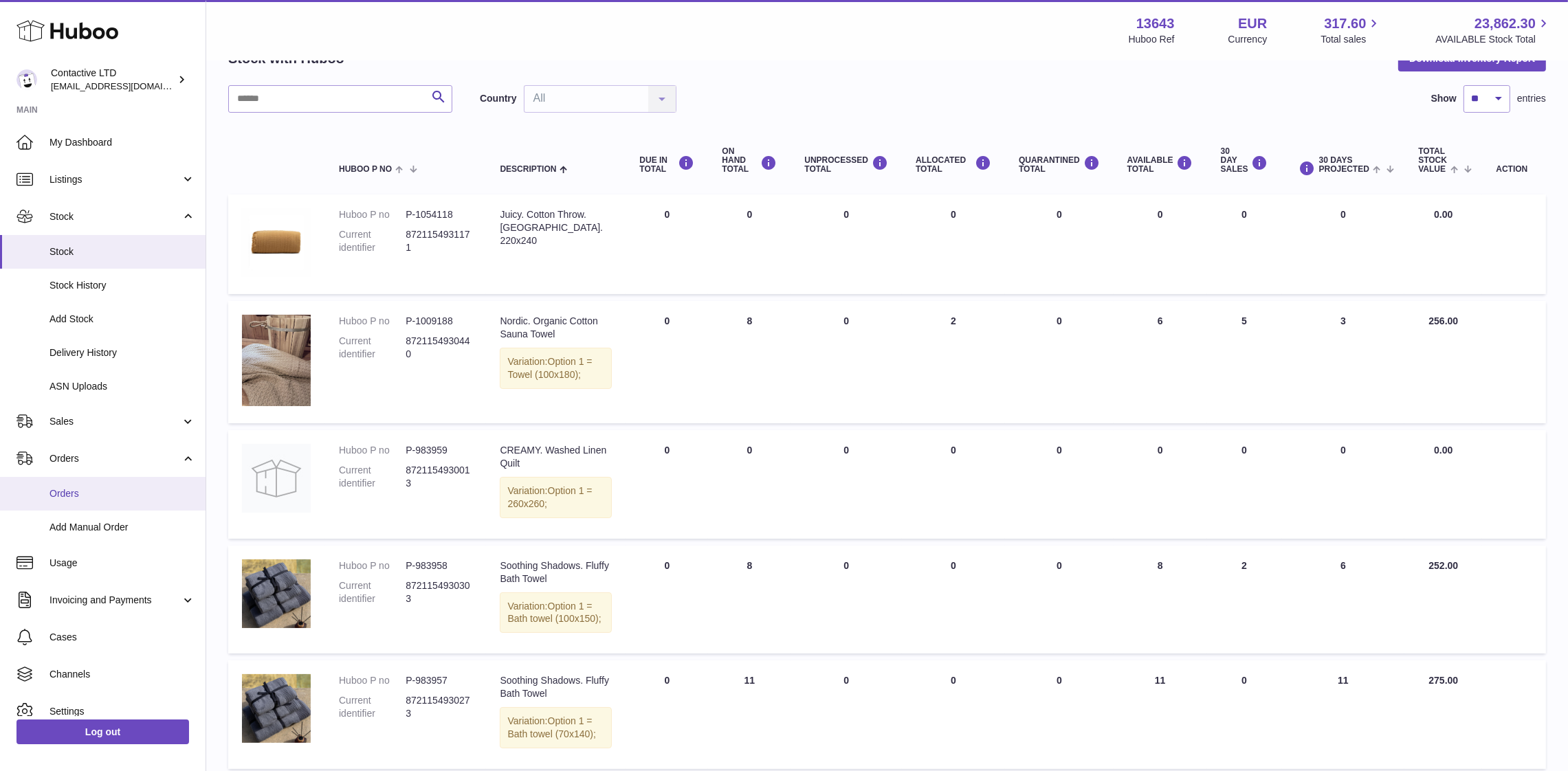
click at [112, 493] on span "Orders" at bounding box center [122, 493] width 146 height 13
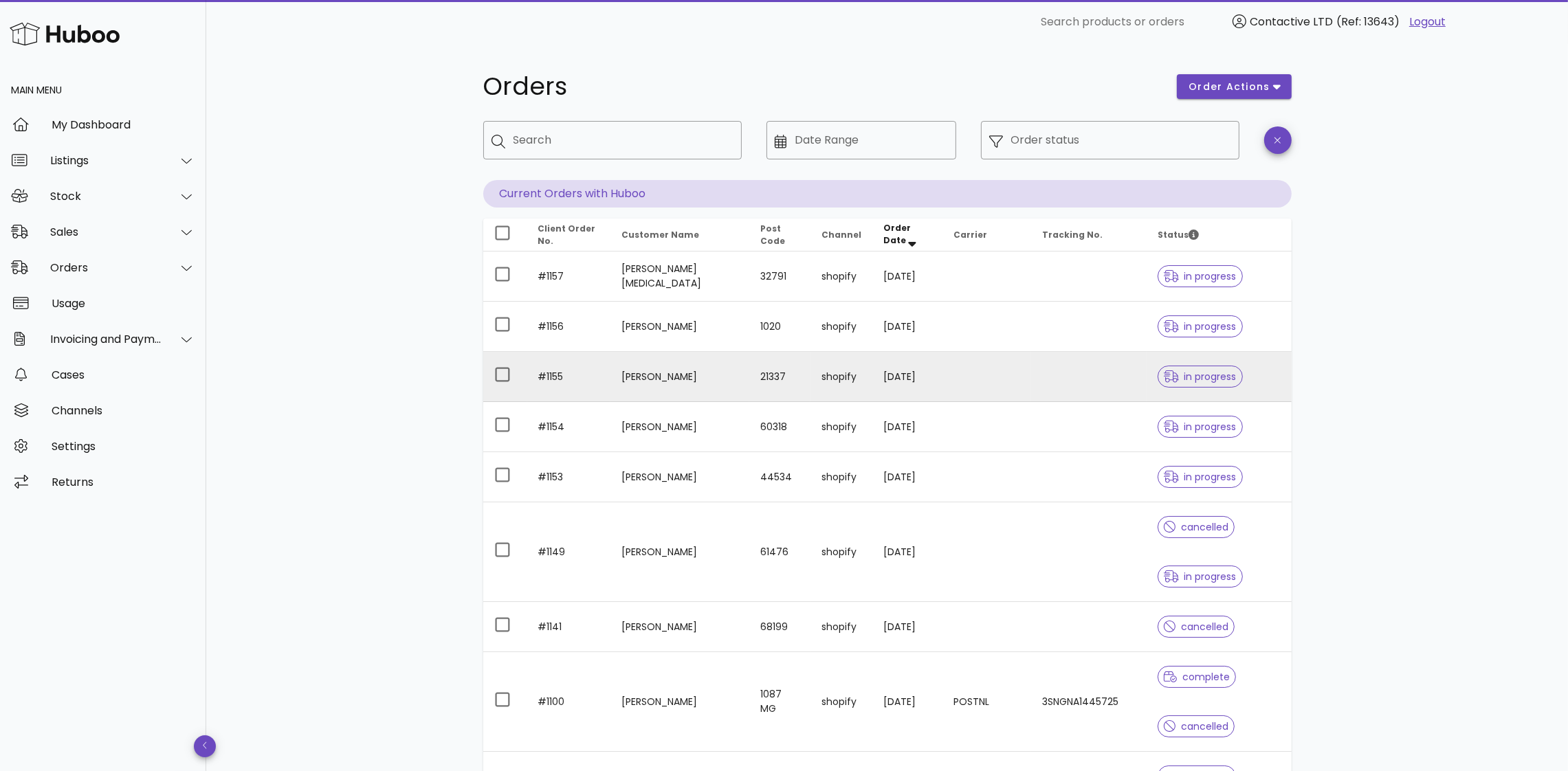
click at [677, 383] on td "[PERSON_NAME]" at bounding box center [679, 377] width 139 height 50
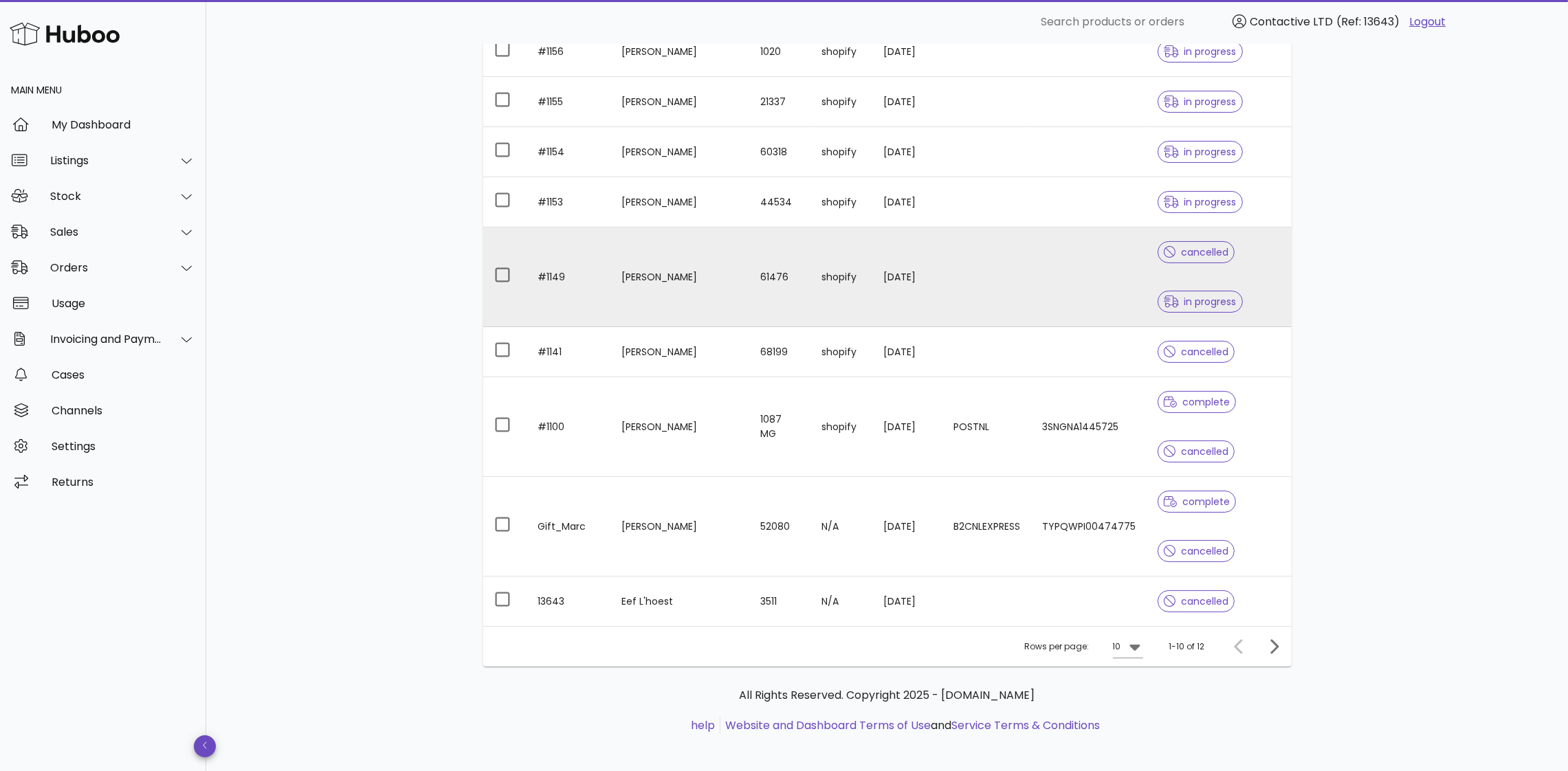
scroll to position [282, 0]
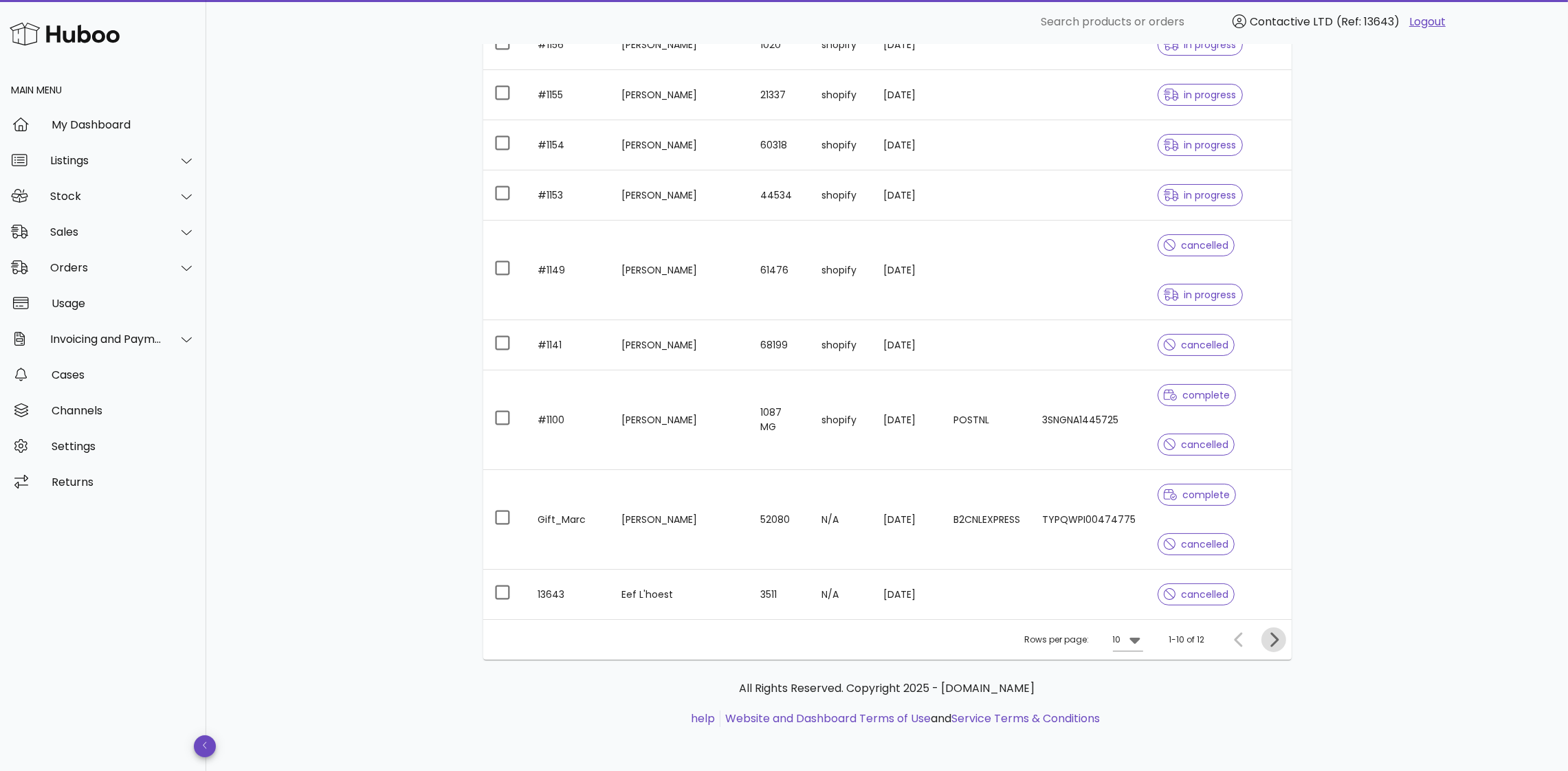
click at [1278, 638] on icon "Next page" at bounding box center [1274, 640] width 16 height 16
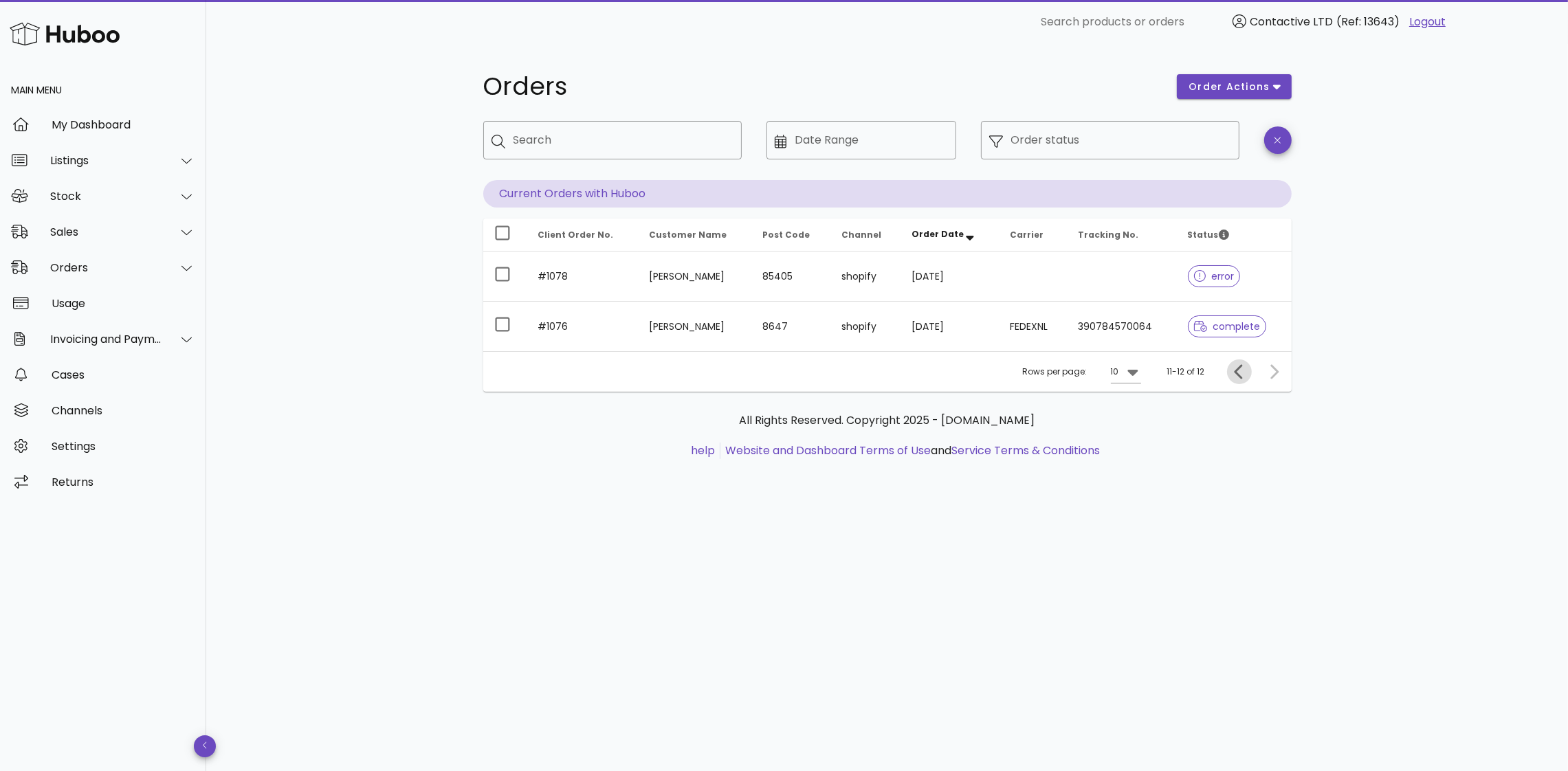
click at [1240, 372] on icon "Previous page" at bounding box center [1239, 372] width 16 height 16
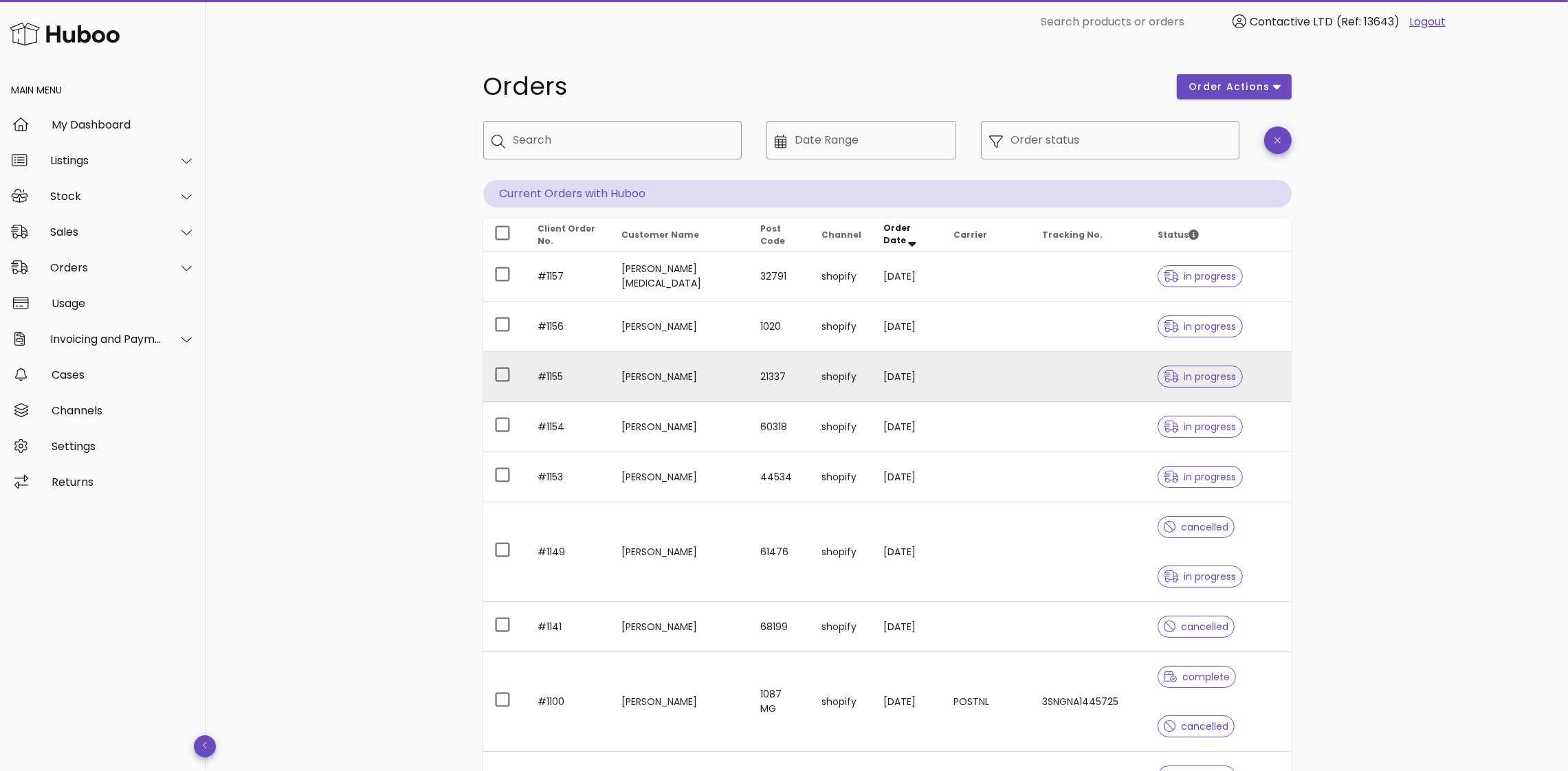
click at [661, 373] on td "[PERSON_NAME]" at bounding box center [679, 377] width 139 height 50
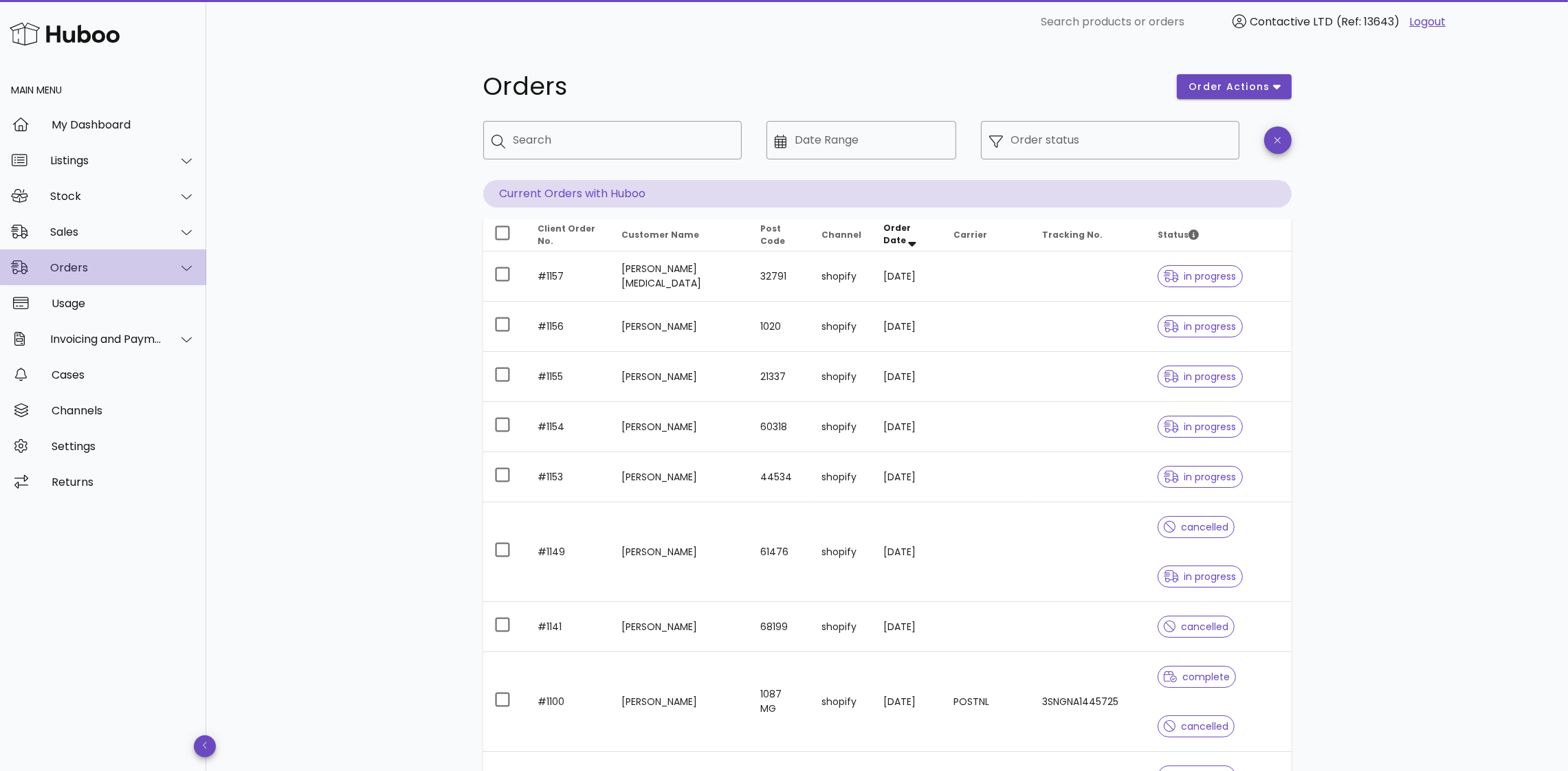
click at [96, 262] on div "Orders" at bounding box center [106, 267] width 112 height 13
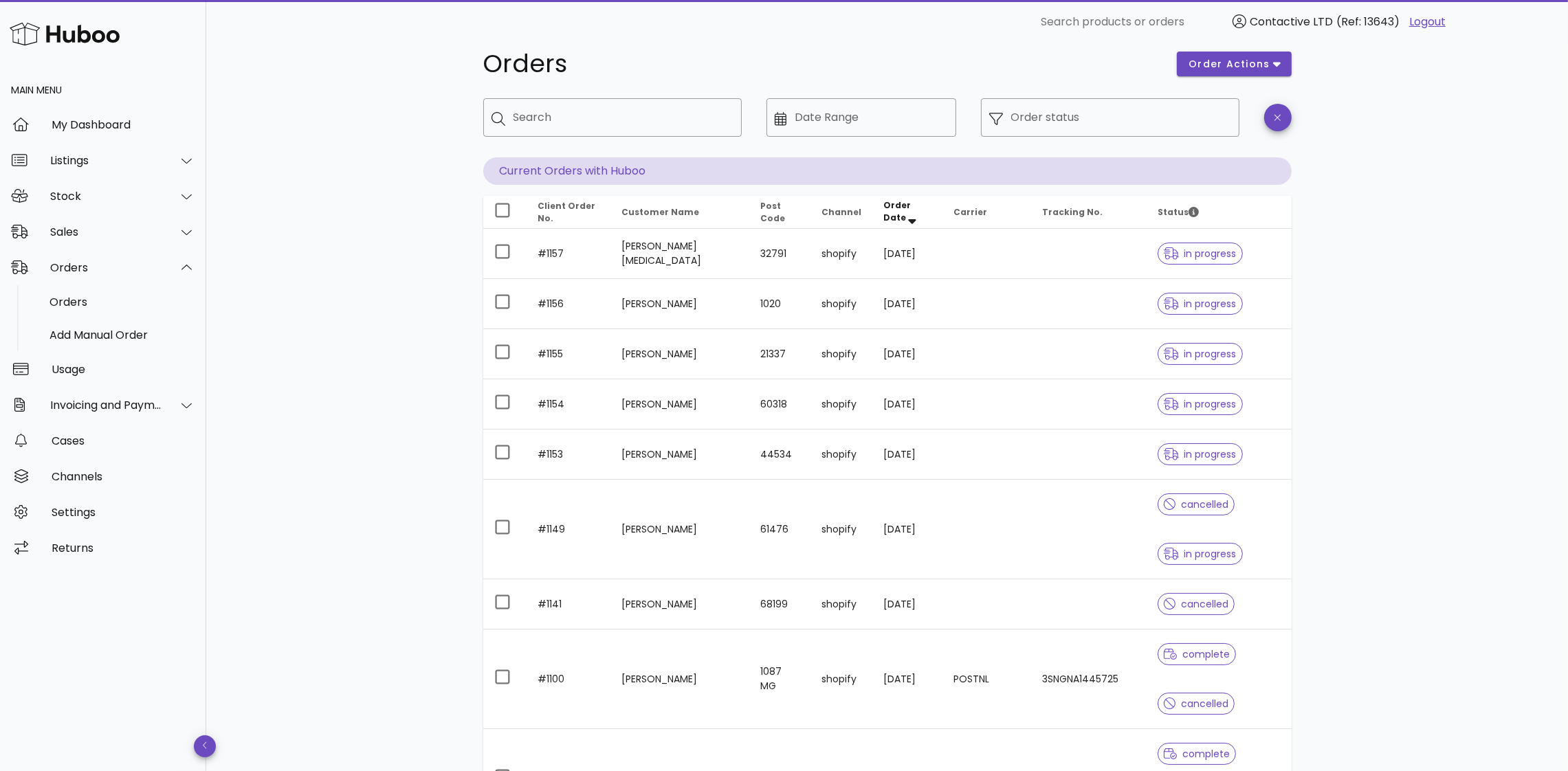
scroll to position [27, 0]
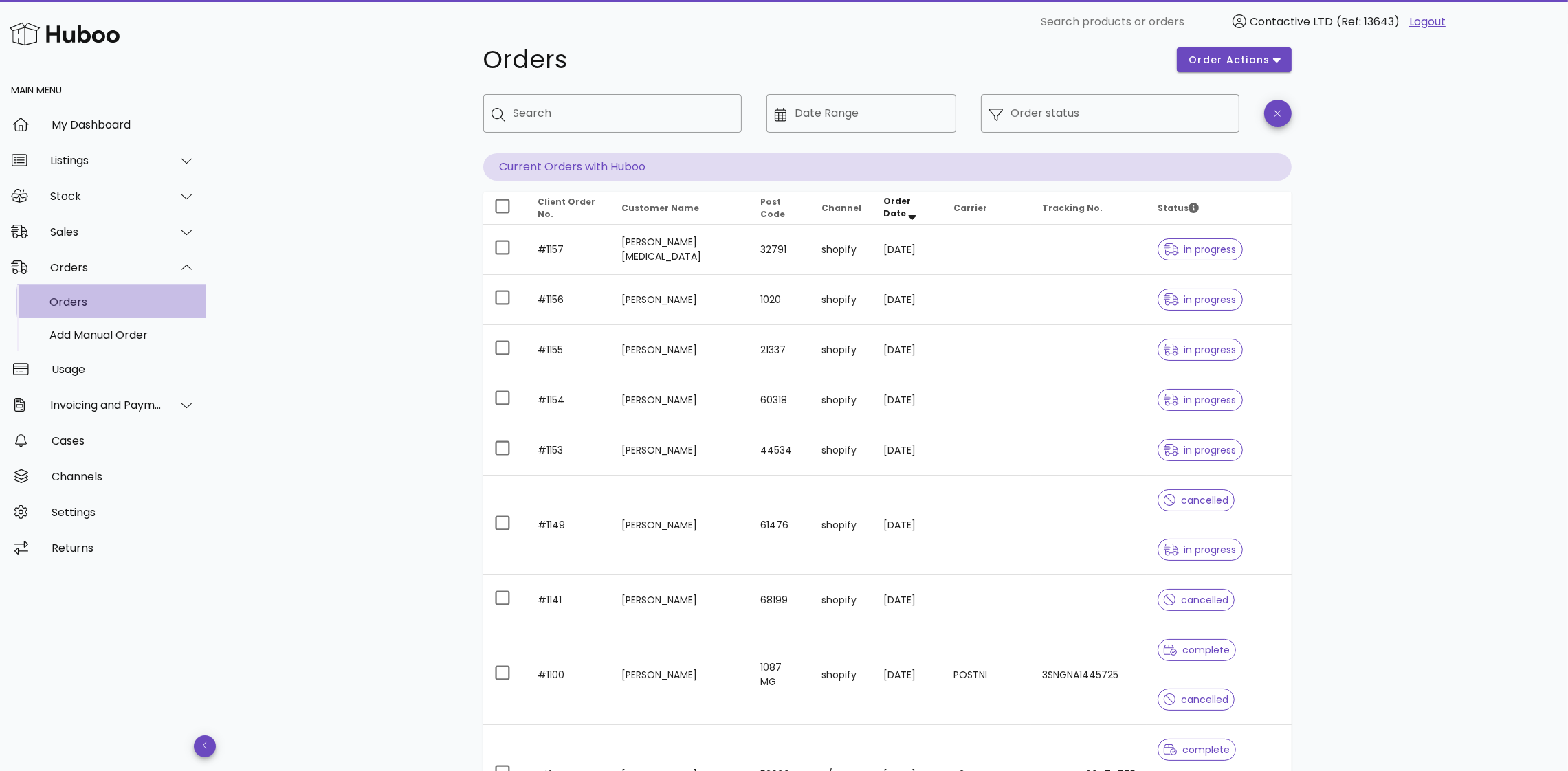
click at [81, 304] on div "Orders" at bounding box center [122, 302] width 146 height 13
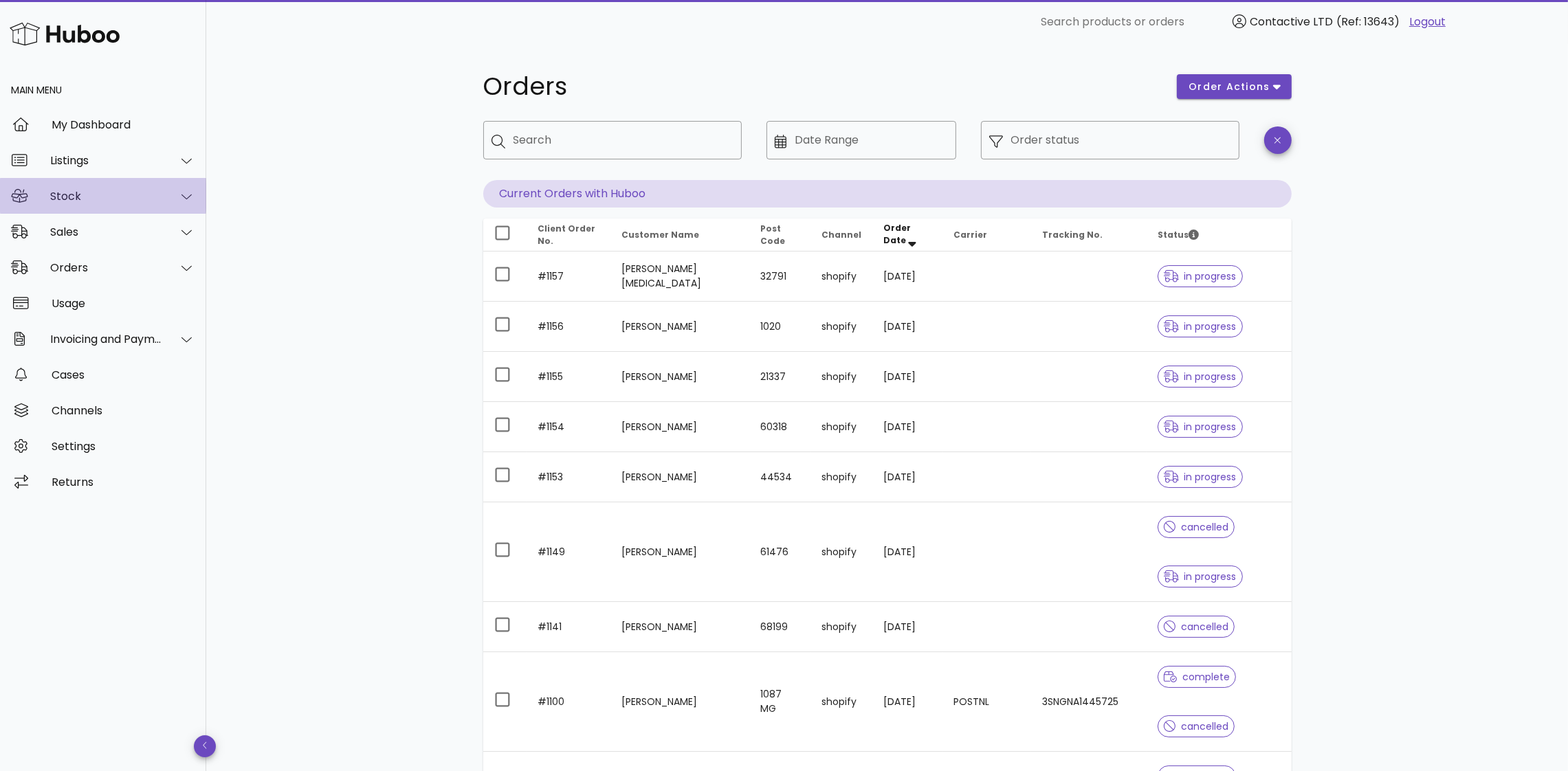
click at [60, 191] on div "Stock" at bounding box center [106, 196] width 112 height 13
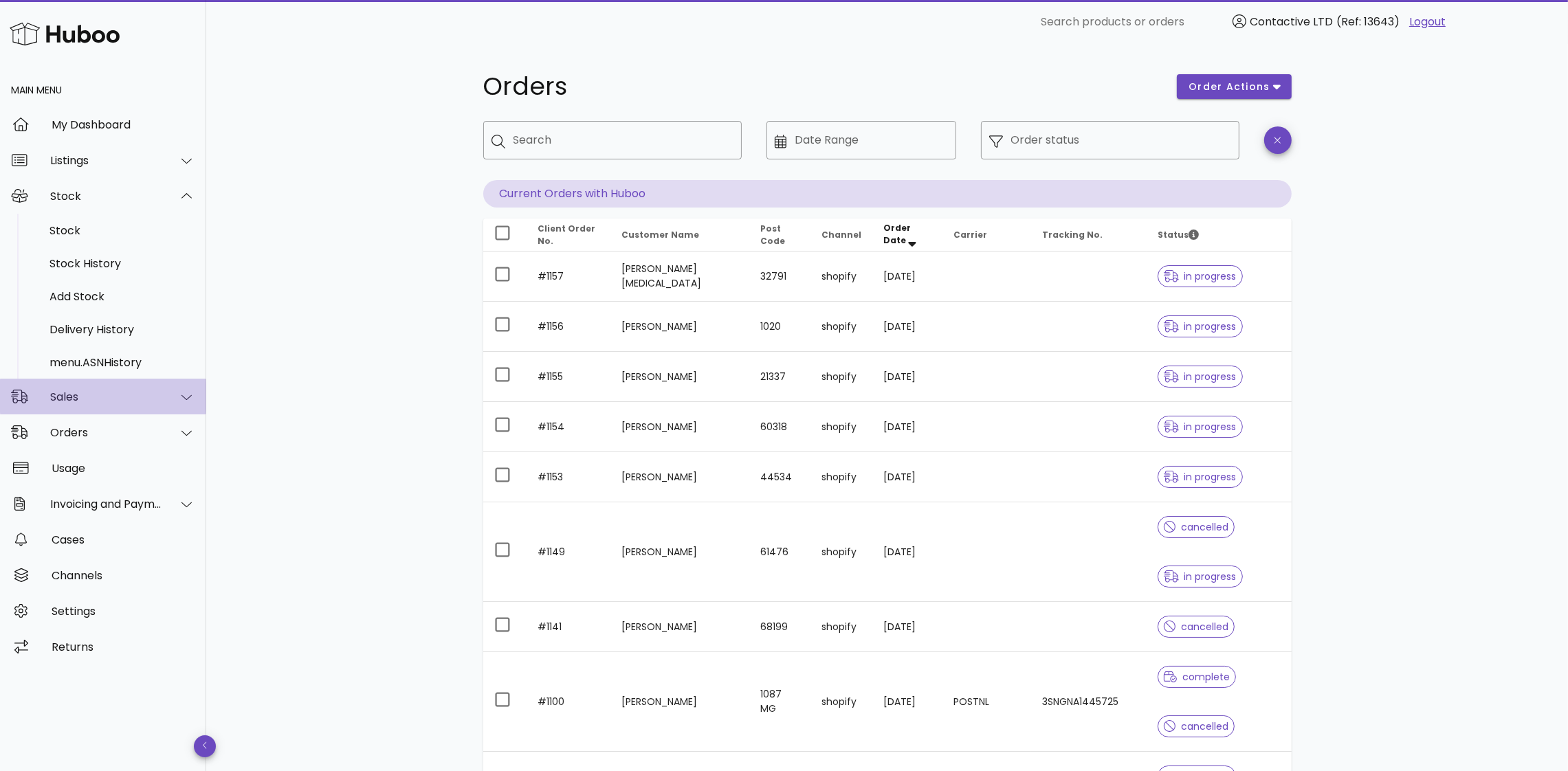
click at [122, 401] on div "Sales" at bounding box center [106, 397] width 112 height 13
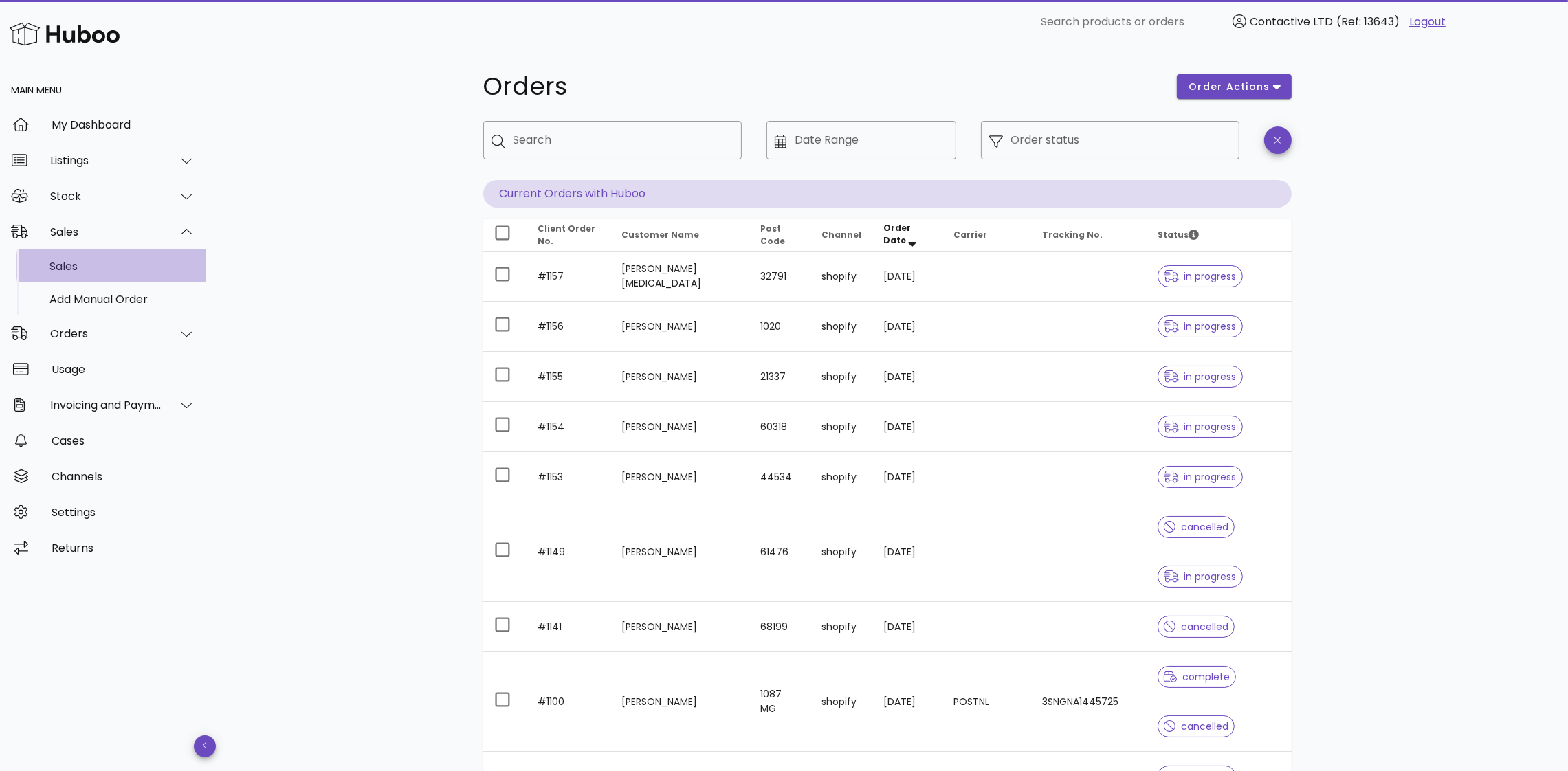
click at [112, 277] on div "Sales" at bounding box center [122, 267] width 146 height 30
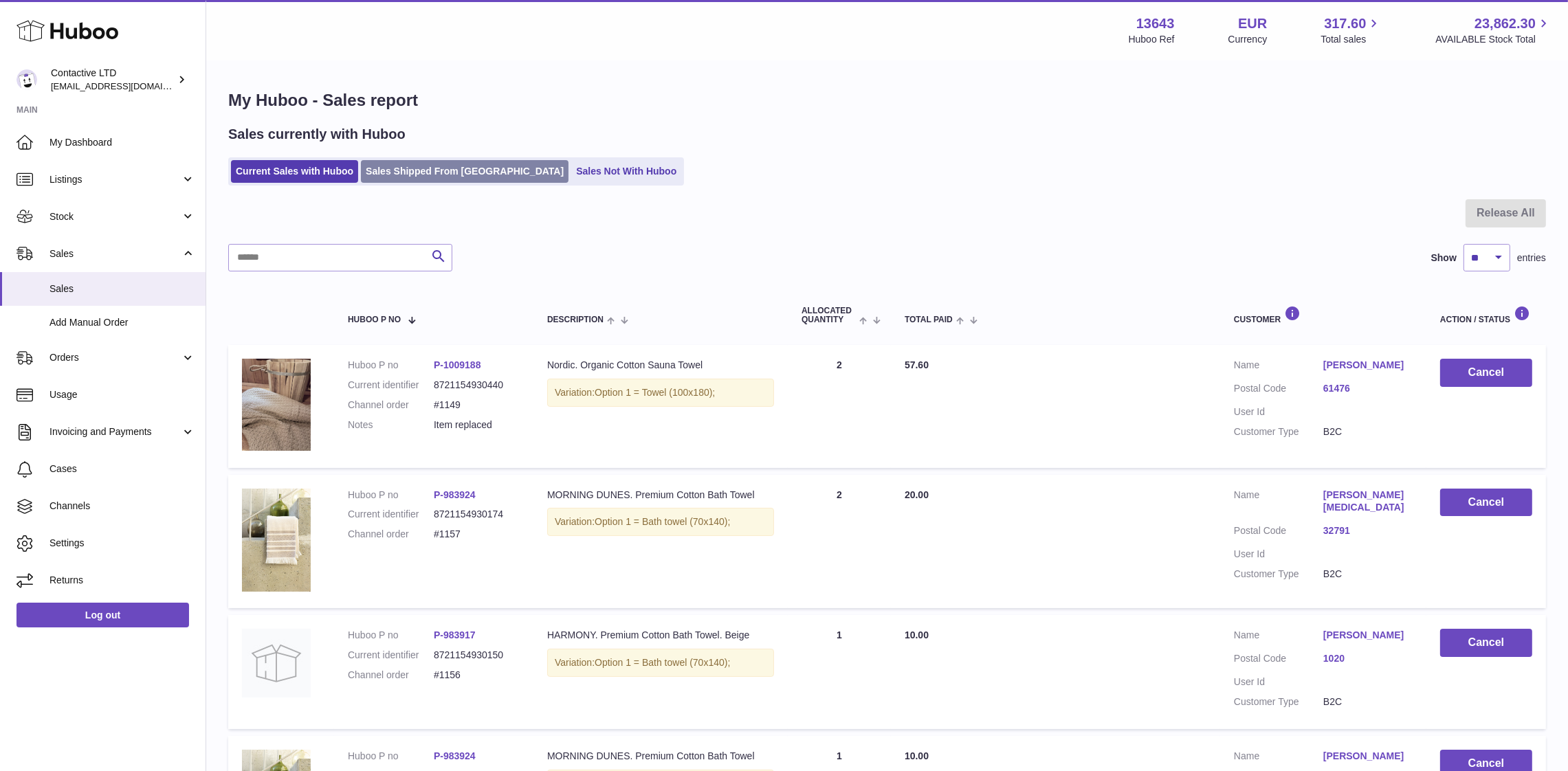
click at [444, 164] on link "Sales Shipped From [GEOGRAPHIC_DATA]" at bounding box center [464, 171] width 208 height 23
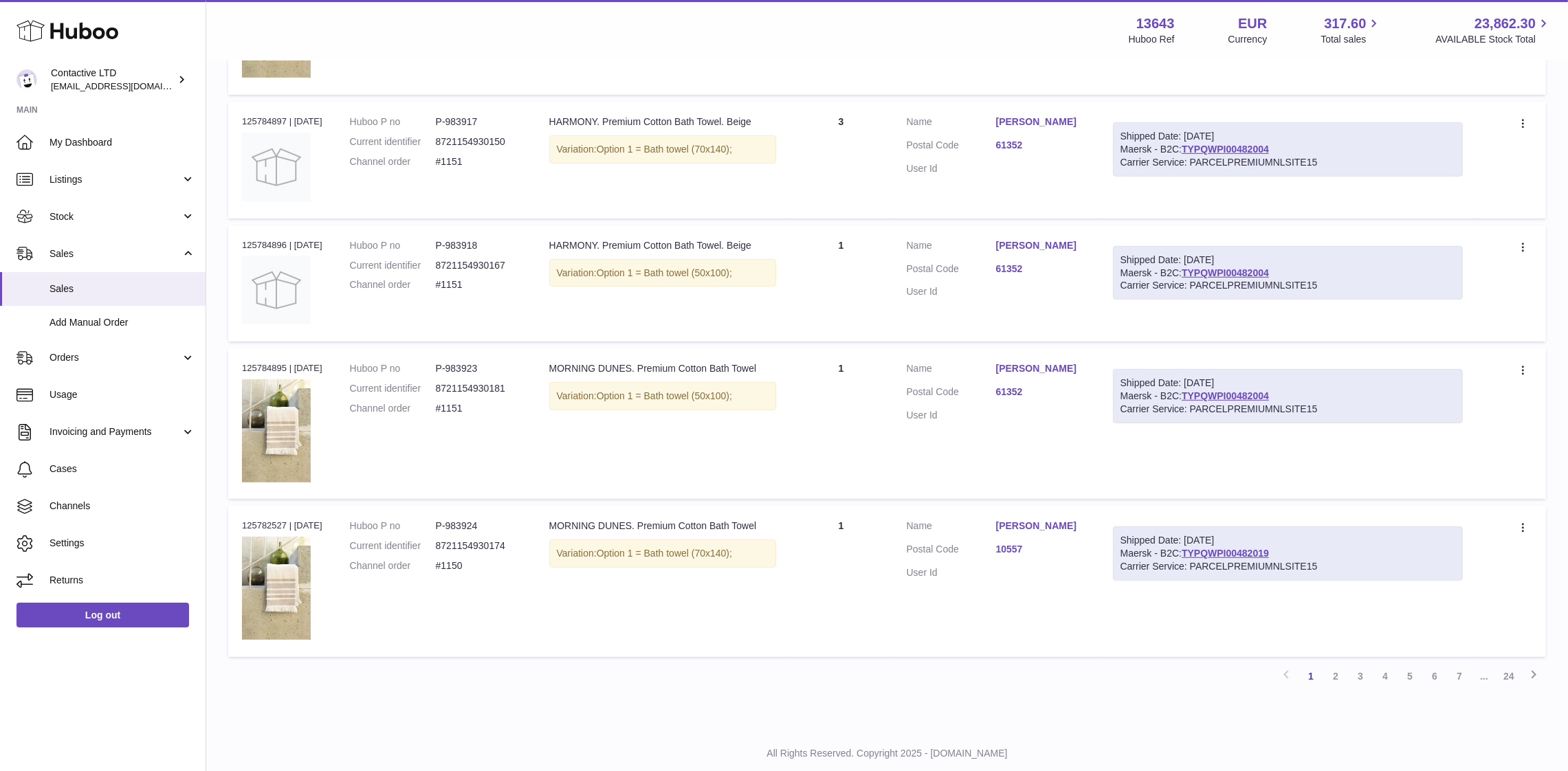
scroll to position [1096, 0]
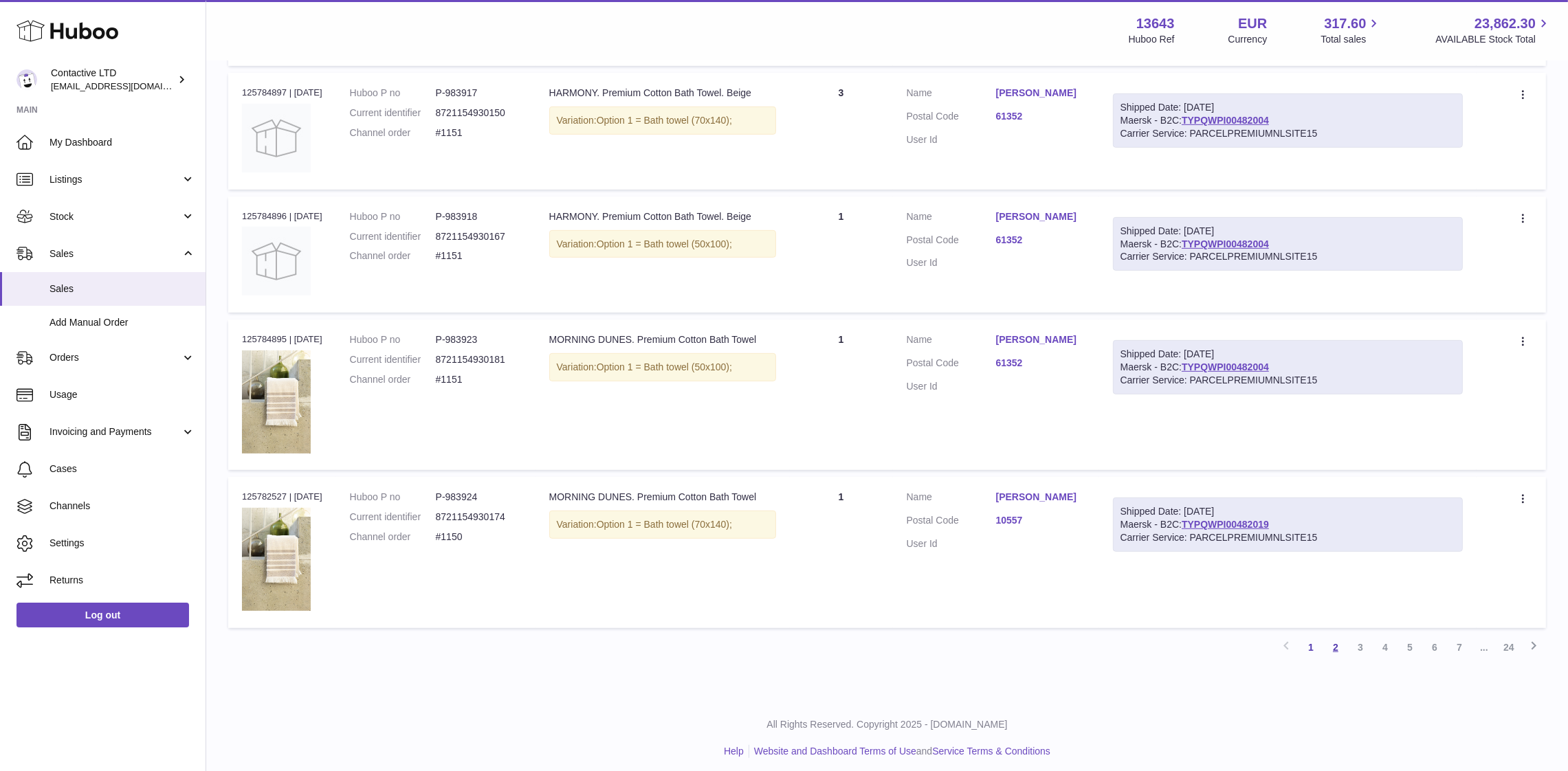
click at [1343, 637] on link "2" at bounding box center [1336, 648] width 25 height 25
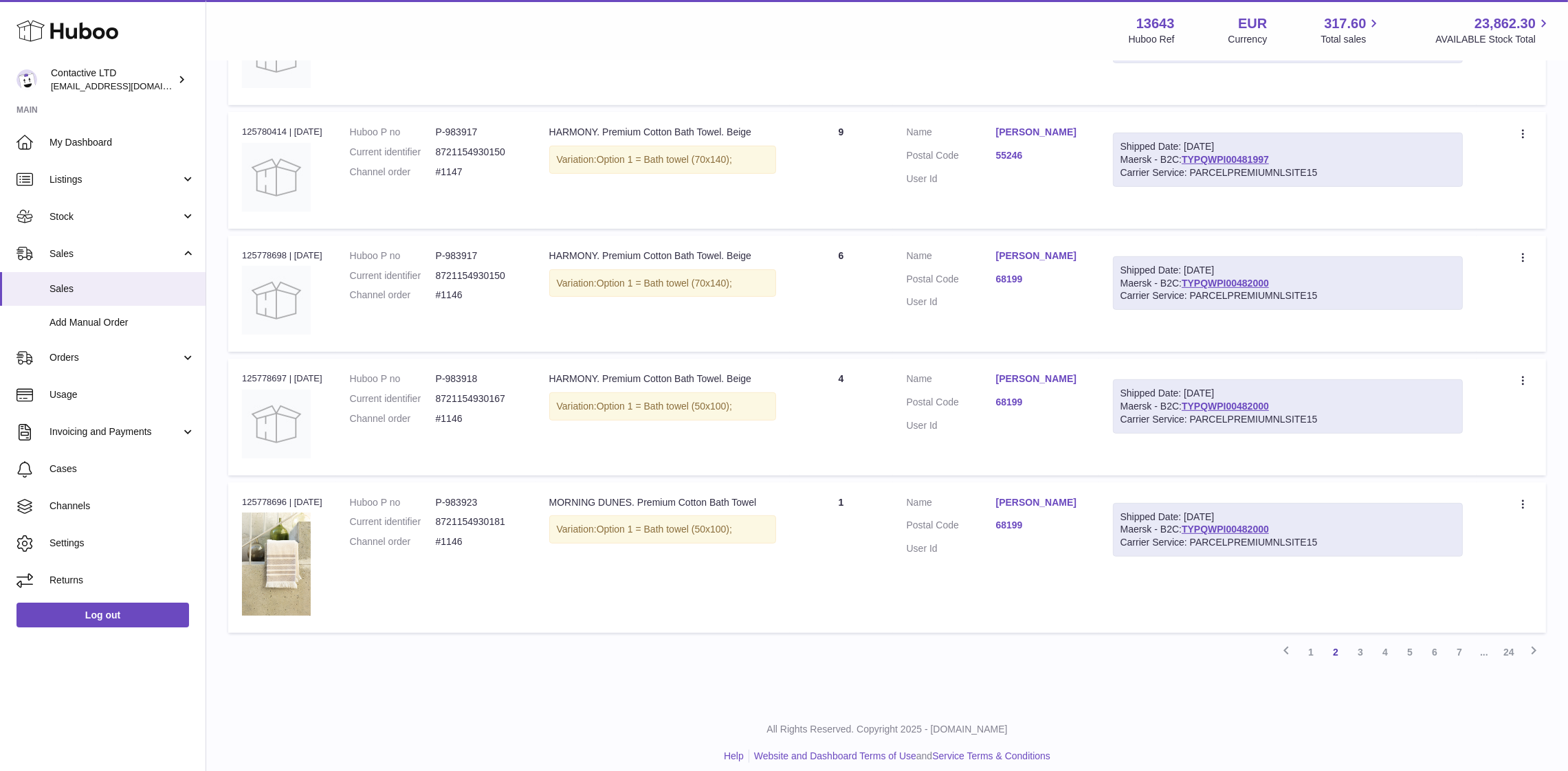
scroll to position [1024, 0]
click at [1211, 276] on link "TYPQWPI00482000" at bounding box center [1225, 282] width 87 height 11
click at [1523, 376] on icon at bounding box center [1523, 379] width 2 height 9
click at [1479, 395] on li "Create a ticket" at bounding box center [1464, 409] width 137 height 30
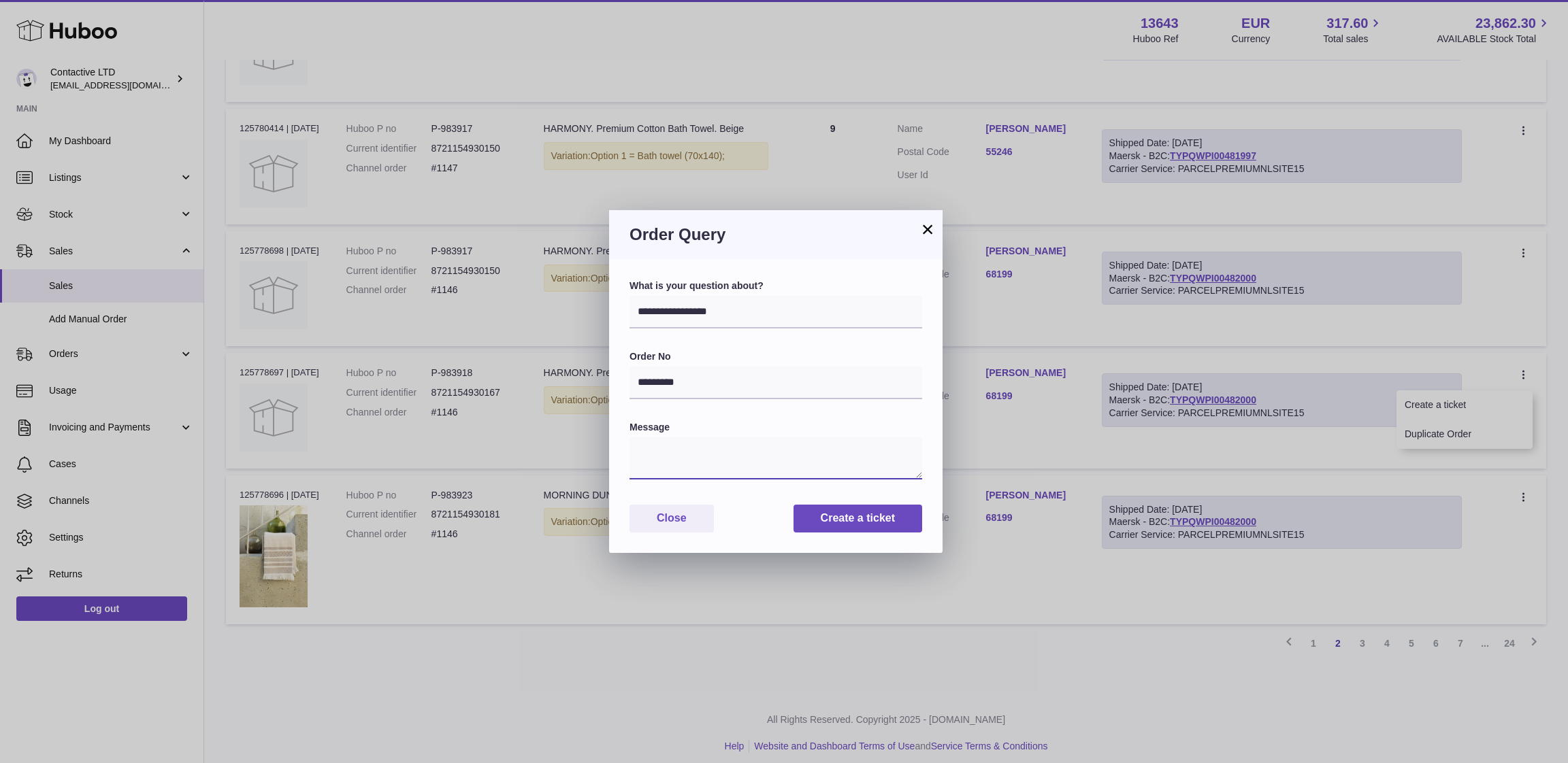
click at [744, 438] on textarea at bounding box center [775, 459] width 293 height 43
